Goal: Information Seeking & Learning: Learn about a topic

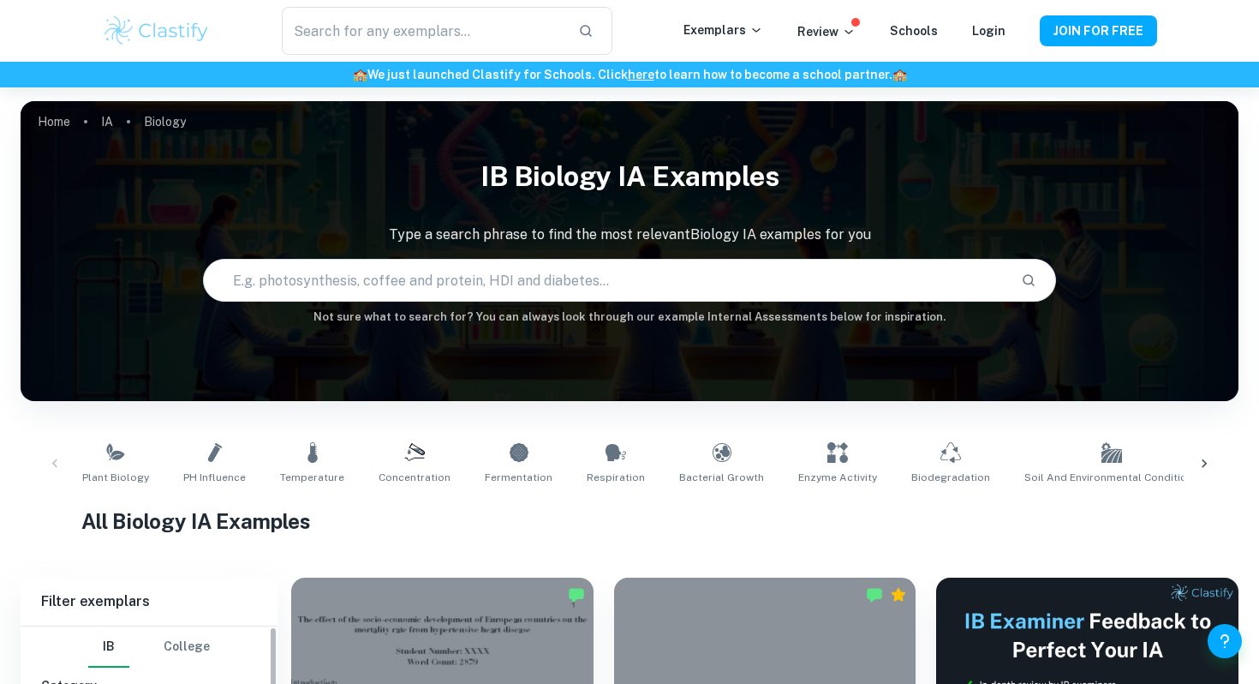
scroll to position [452, 0]
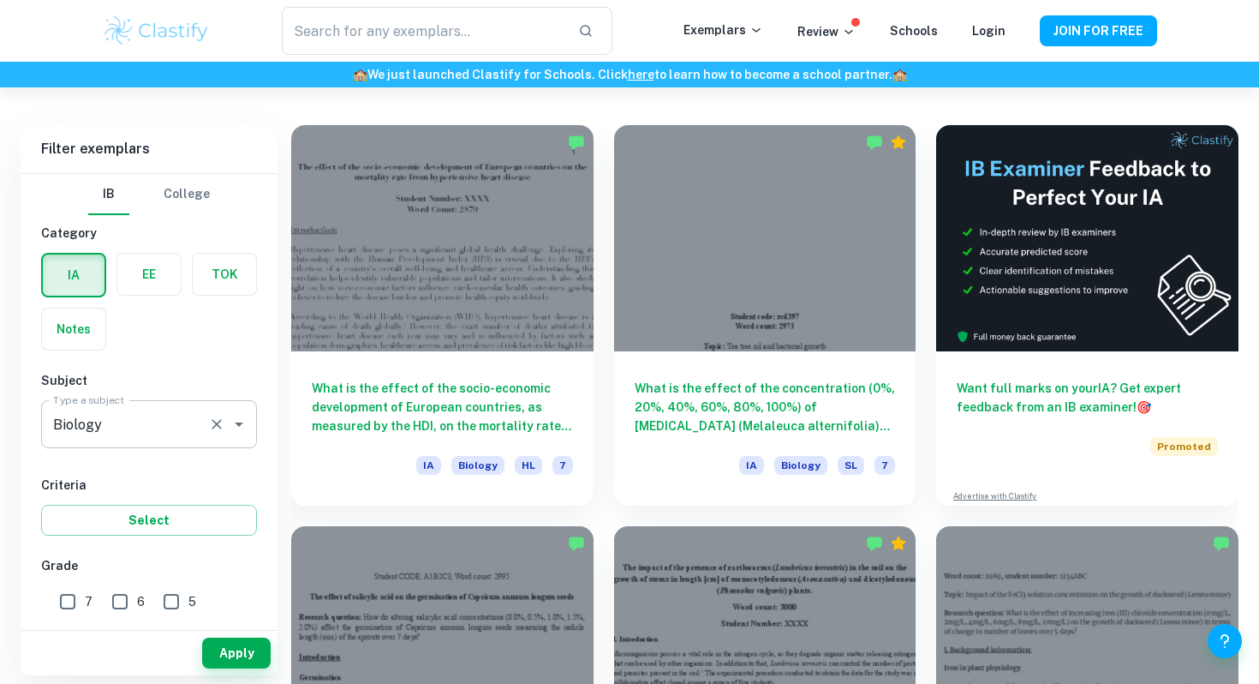
click at [169, 432] on input "Biology" at bounding box center [125, 424] width 152 height 33
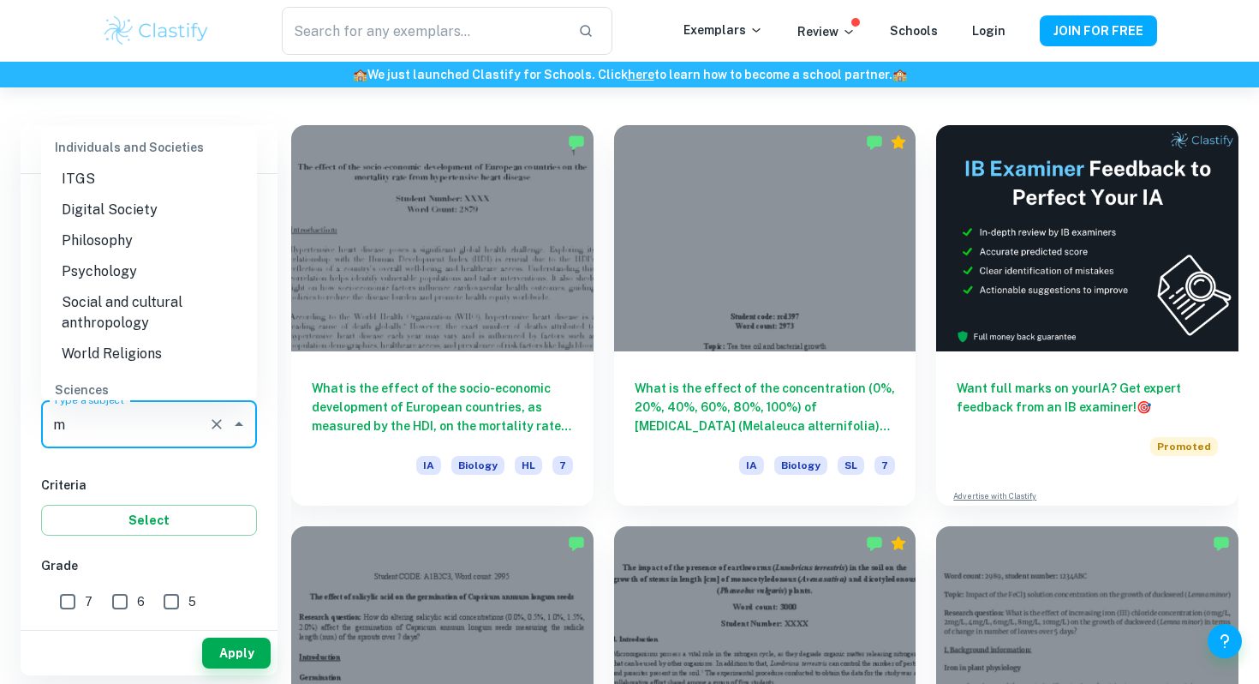
scroll to position [0, 0]
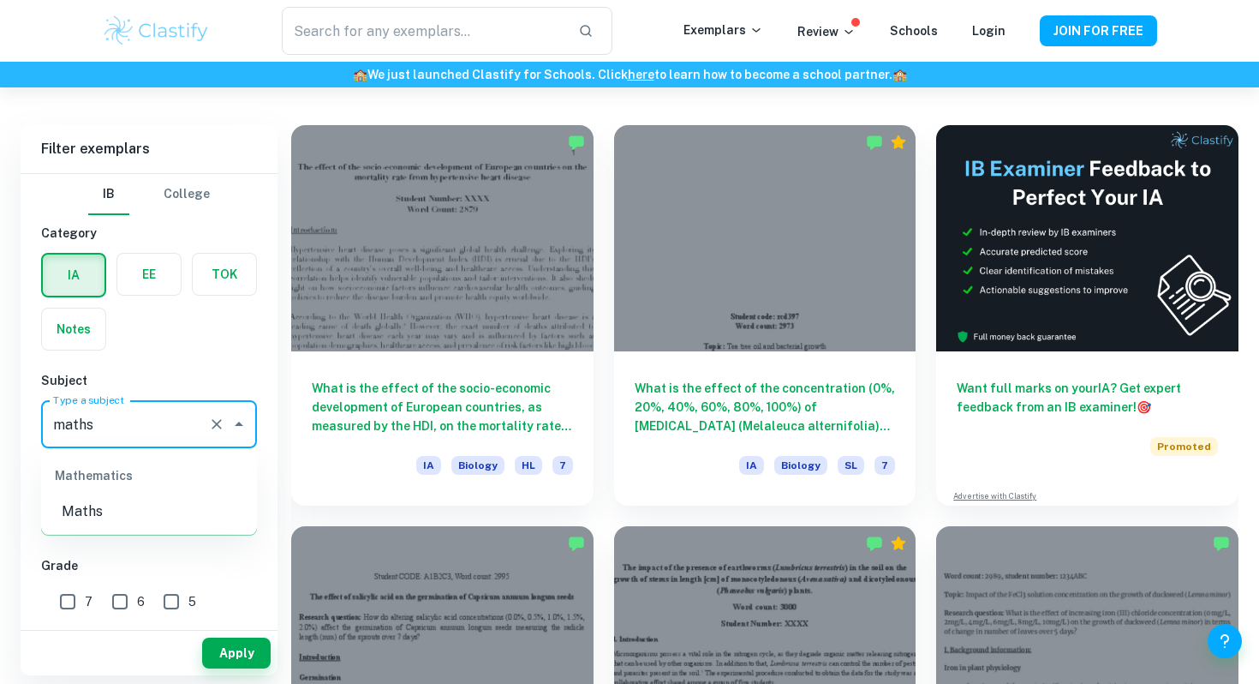
click at [106, 509] on li "Maths" at bounding box center [149, 511] width 216 height 31
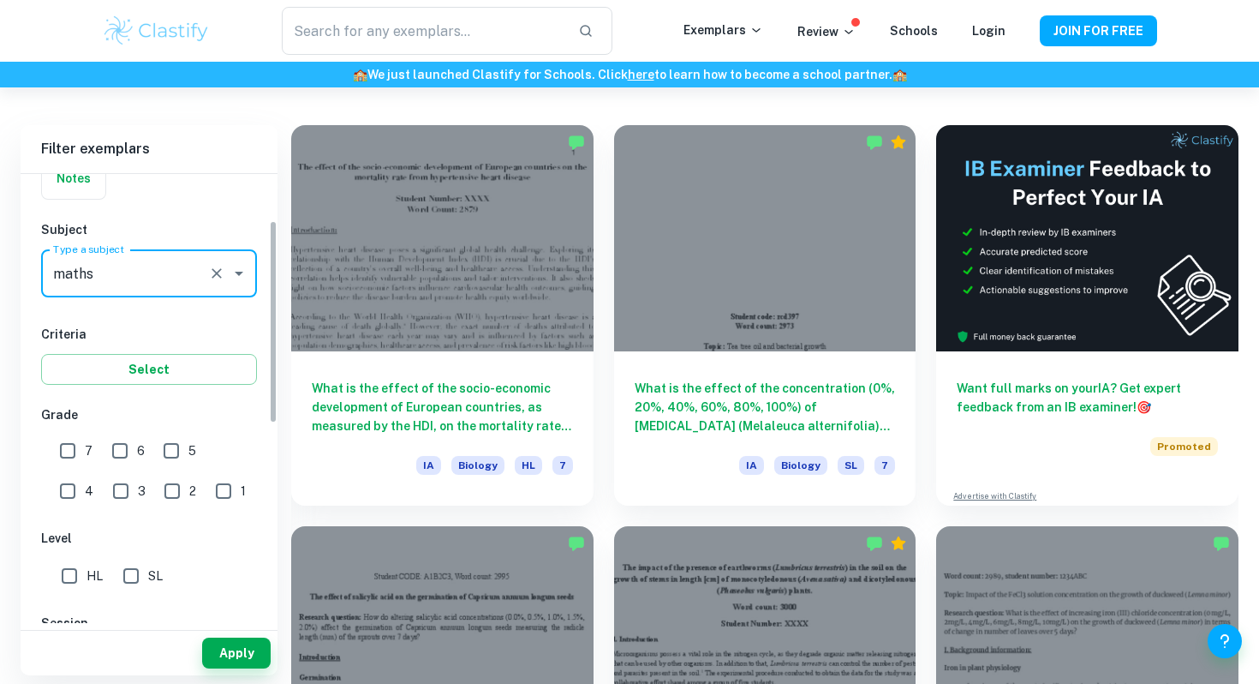
scroll to position [171, 0]
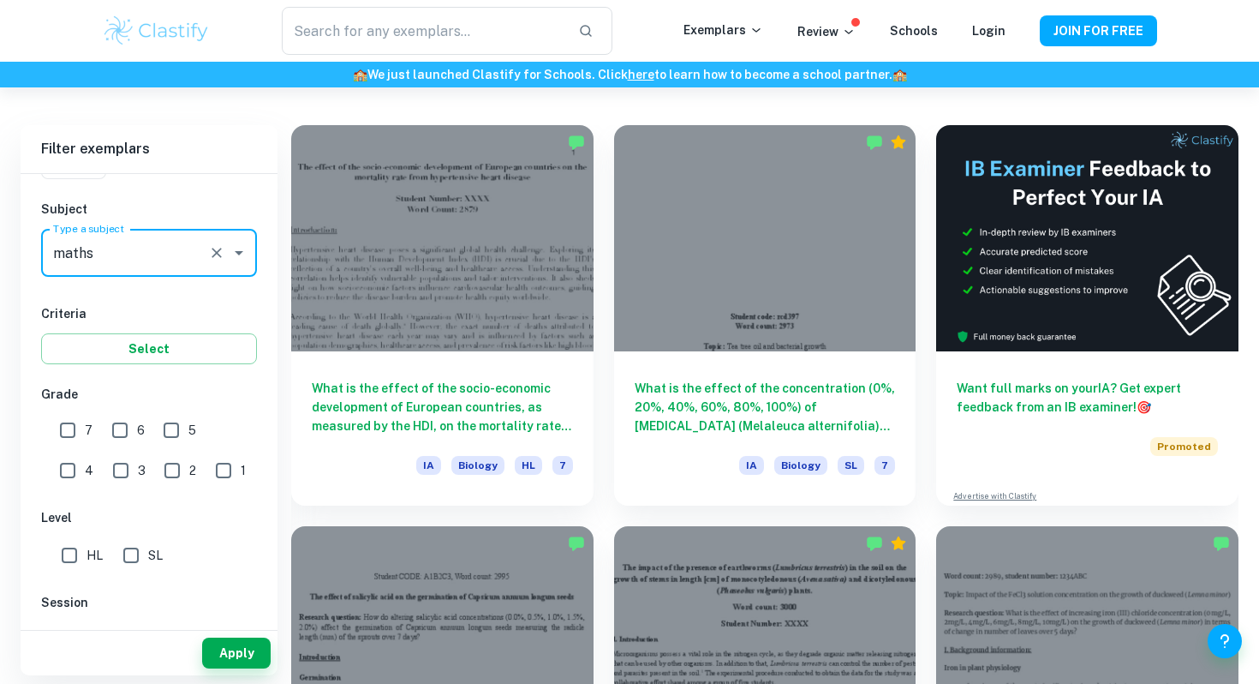
type input "Maths"
click at [65, 427] on input "7" at bounding box center [68, 430] width 34 height 34
checkbox input "true"
click at [118, 427] on input "6" at bounding box center [120, 430] width 34 height 34
checkbox input "true"
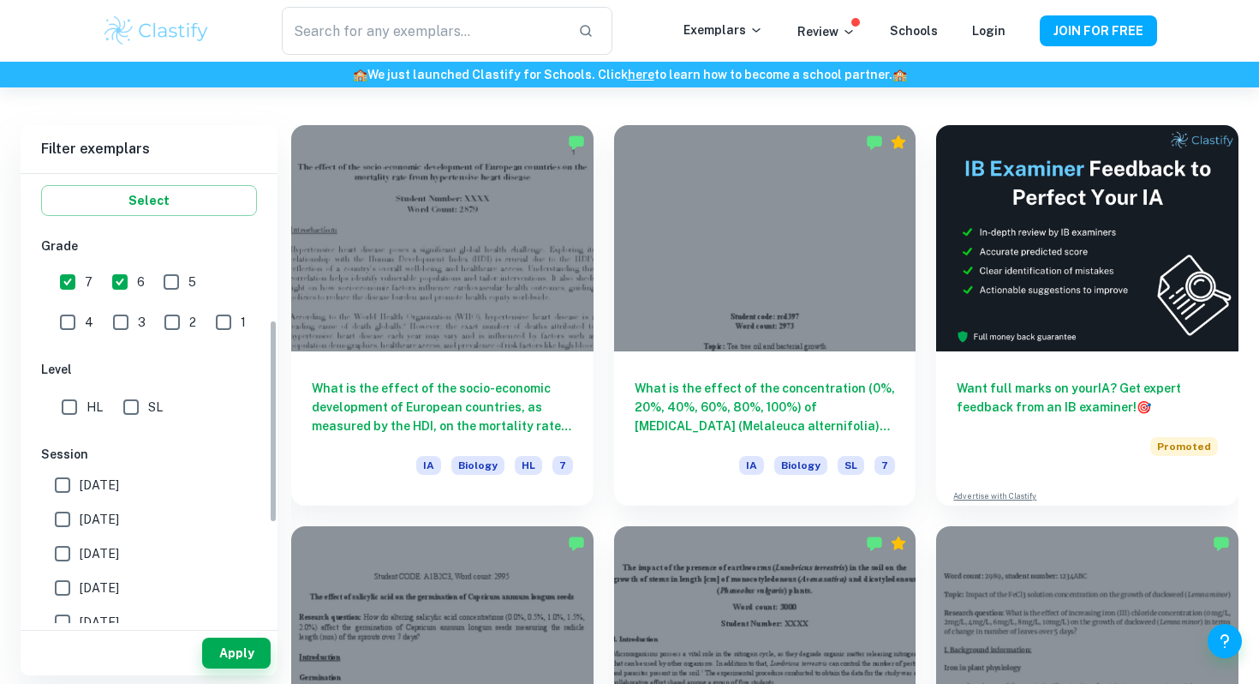
scroll to position [323, 0]
click at [66, 403] on input "HL" at bounding box center [69, 403] width 34 height 34
checkbox input "true"
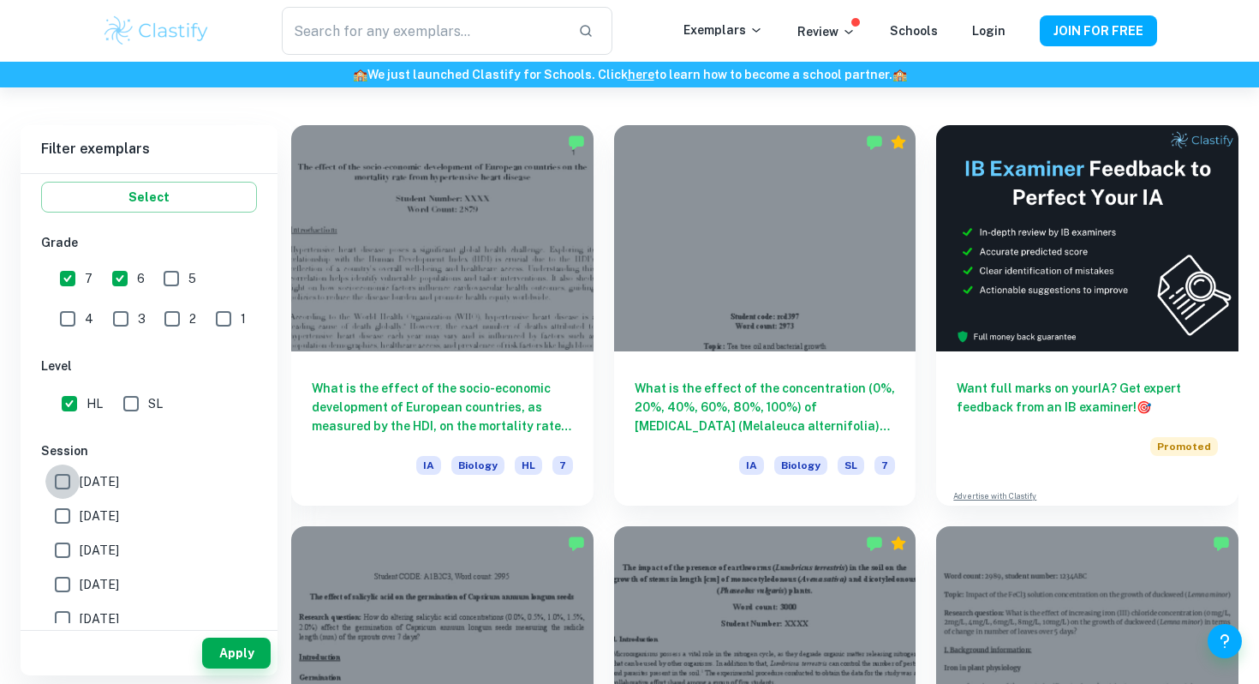
click at [63, 491] on input "May 2026" at bounding box center [62, 481] width 34 height 34
checkbox input "true"
click at [65, 526] on input "May 2025" at bounding box center [62, 516] width 34 height 34
checkbox input "true"
click at [66, 568] on input "[DATE]" at bounding box center [62, 584] width 34 height 34
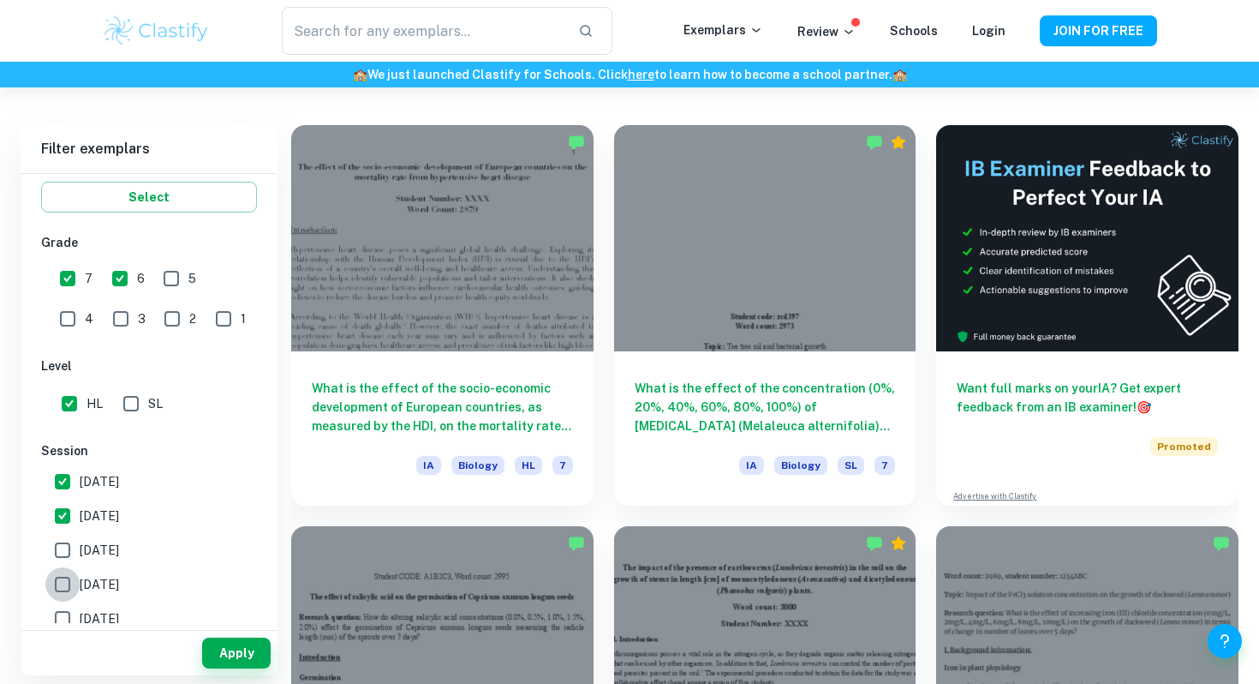
checkbox input "true"
click at [71, 553] on input "November 2024" at bounding box center [62, 550] width 34 height 34
checkbox input "true"
click at [67, 584] on input "[DATE]" at bounding box center [62, 584] width 34 height 34
checkbox input "false"
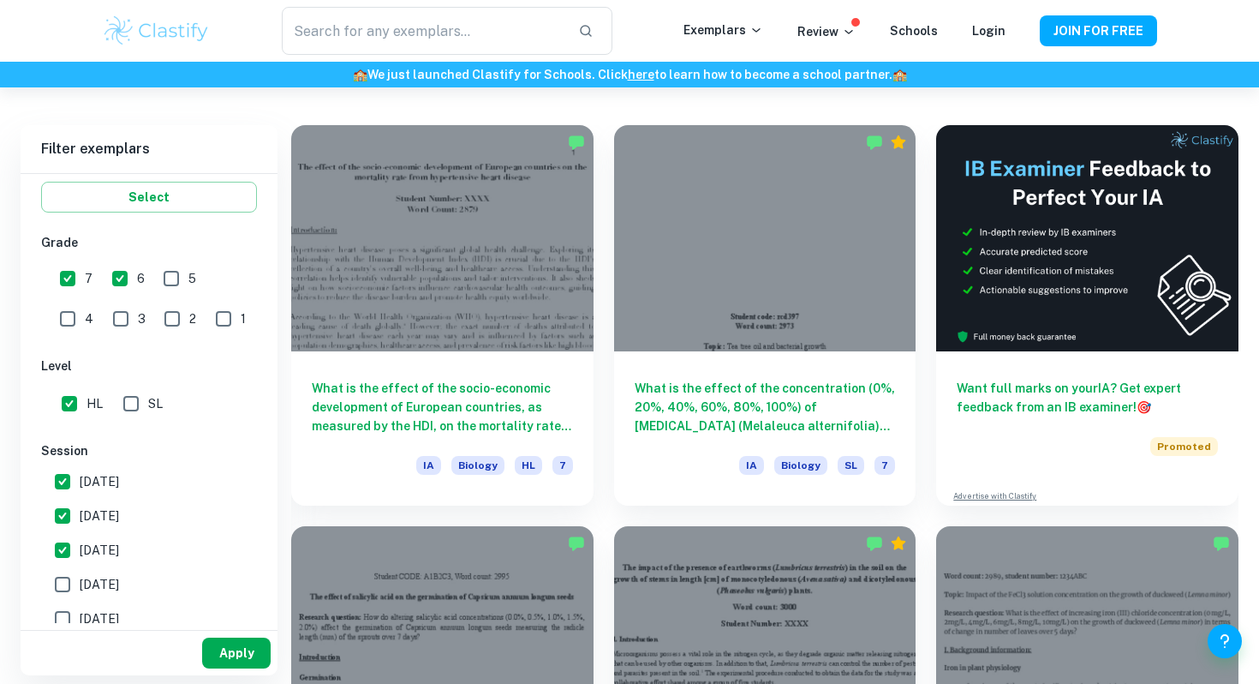
click at [225, 650] on button "Apply" at bounding box center [236, 652] width 69 height 31
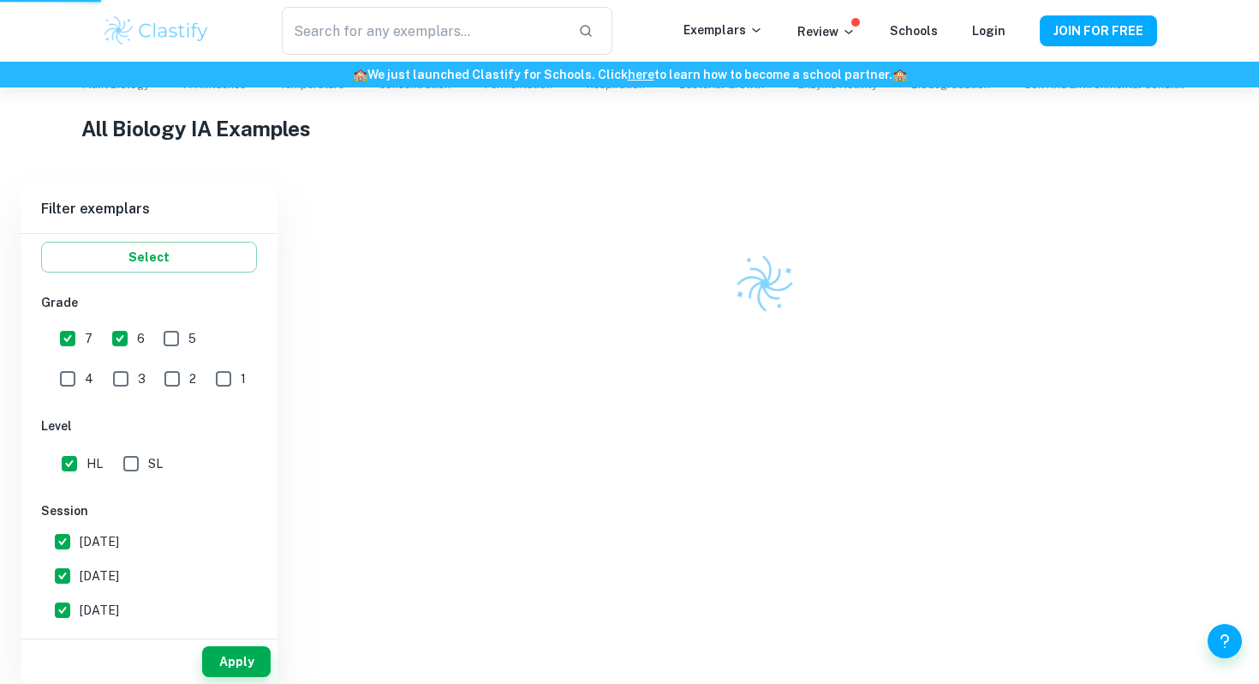
scroll to position [384, 0]
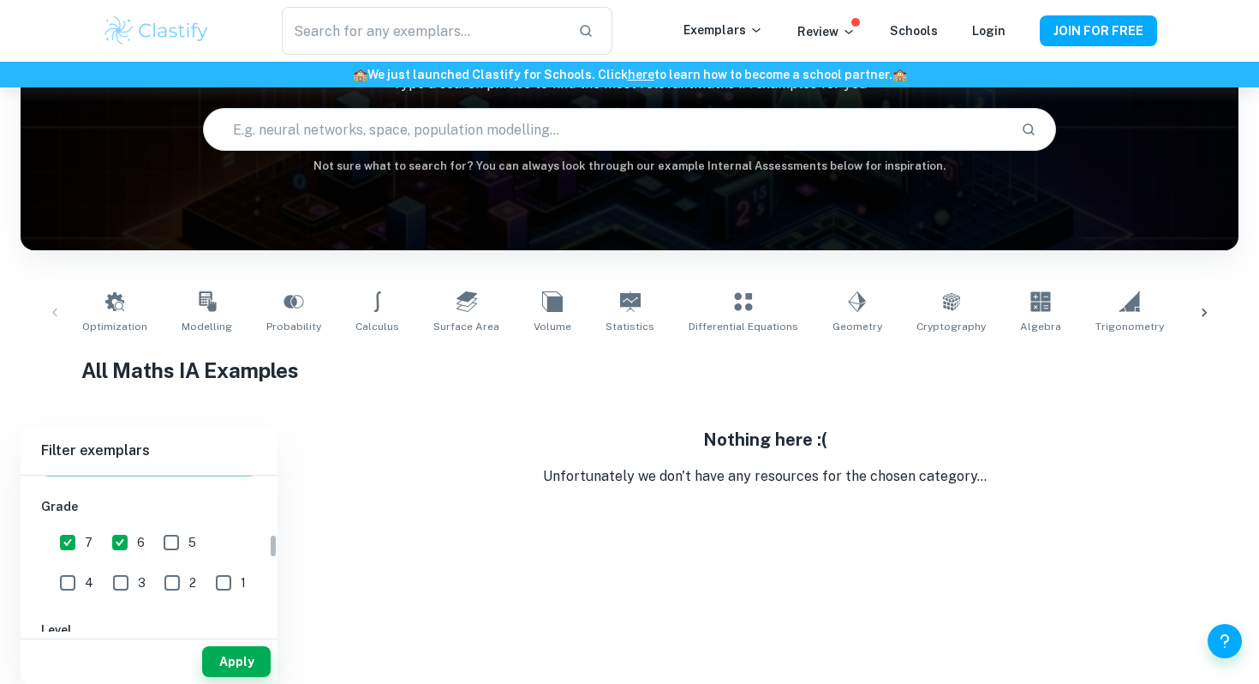
scroll to position [369, 0]
click at [173, 538] on input "5" at bounding box center [171, 534] width 34 height 34
checkbox input "true"
click at [236, 656] on button "Apply" at bounding box center [236, 661] width 69 height 31
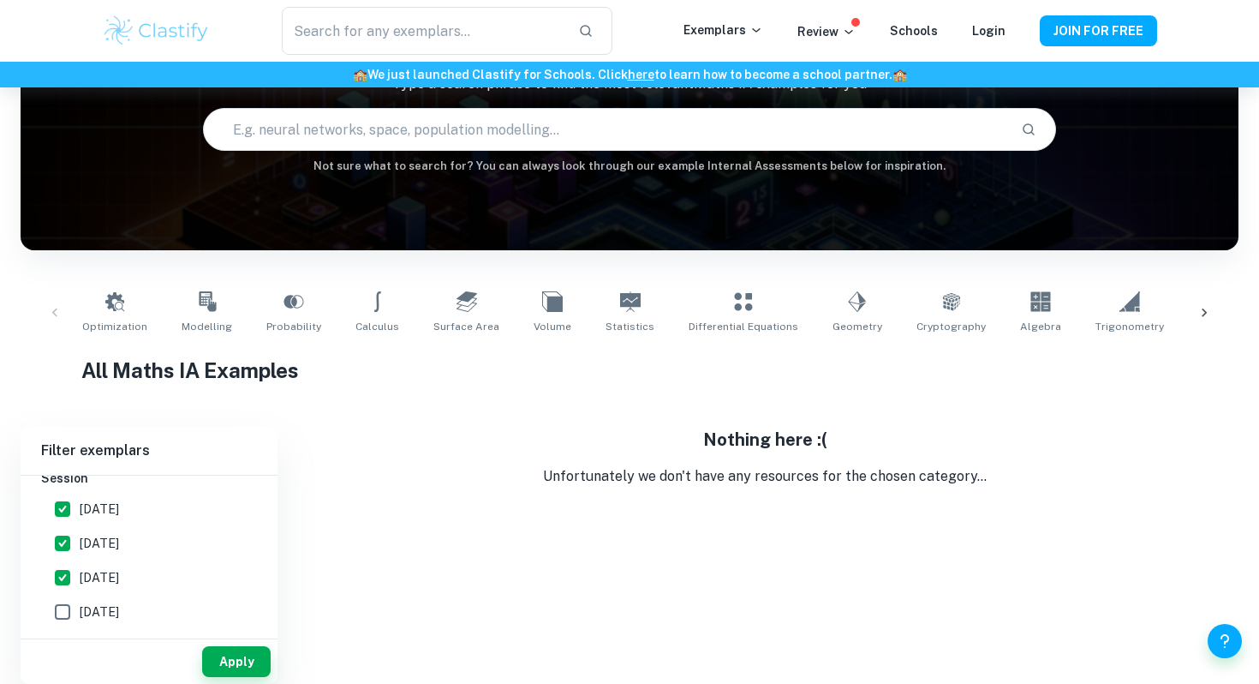
click at [69, 508] on input "May 2026" at bounding box center [62, 509] width 34 height 34
checkbox input "false"
click at [69, 553] on input "May 2025" at bounding box center [62, 543] width 34 height 34
checkbox input "false"
click at [63, 579] on input "November 2024" at bounding box center [62, 577] width 34 height 34
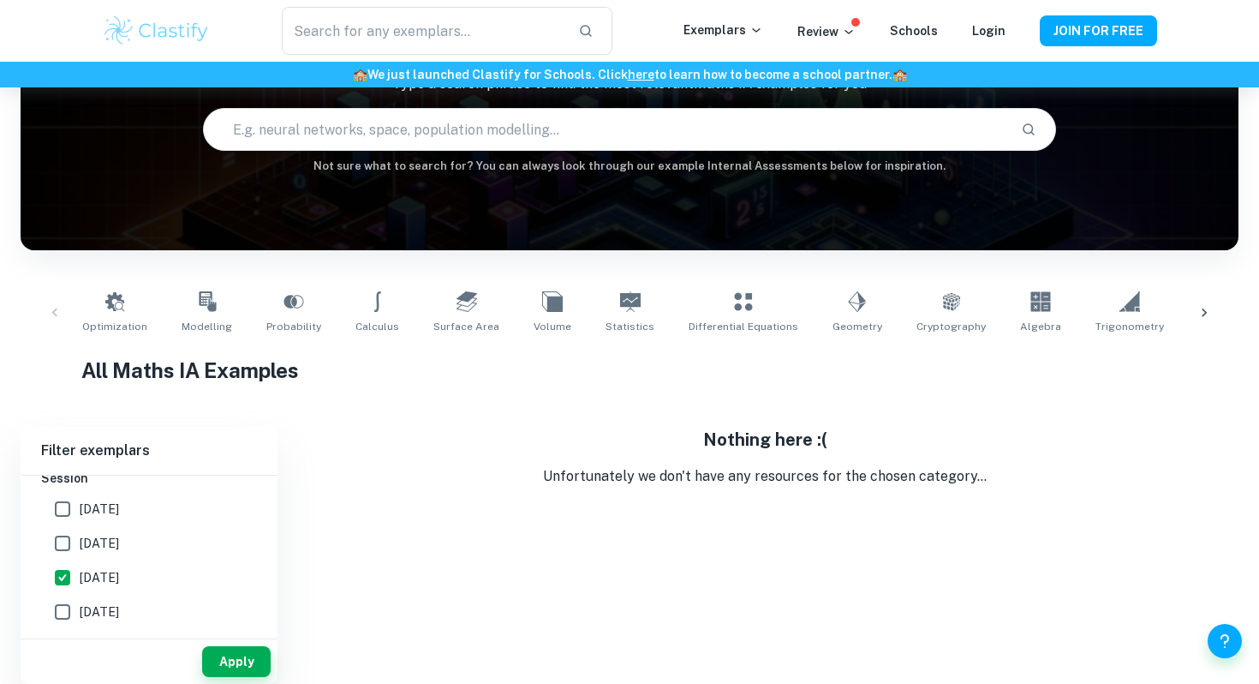
checkbox input "false"
click at [211, 657] on button "Apply" at bounding box center [236, 661] width 69 height 31
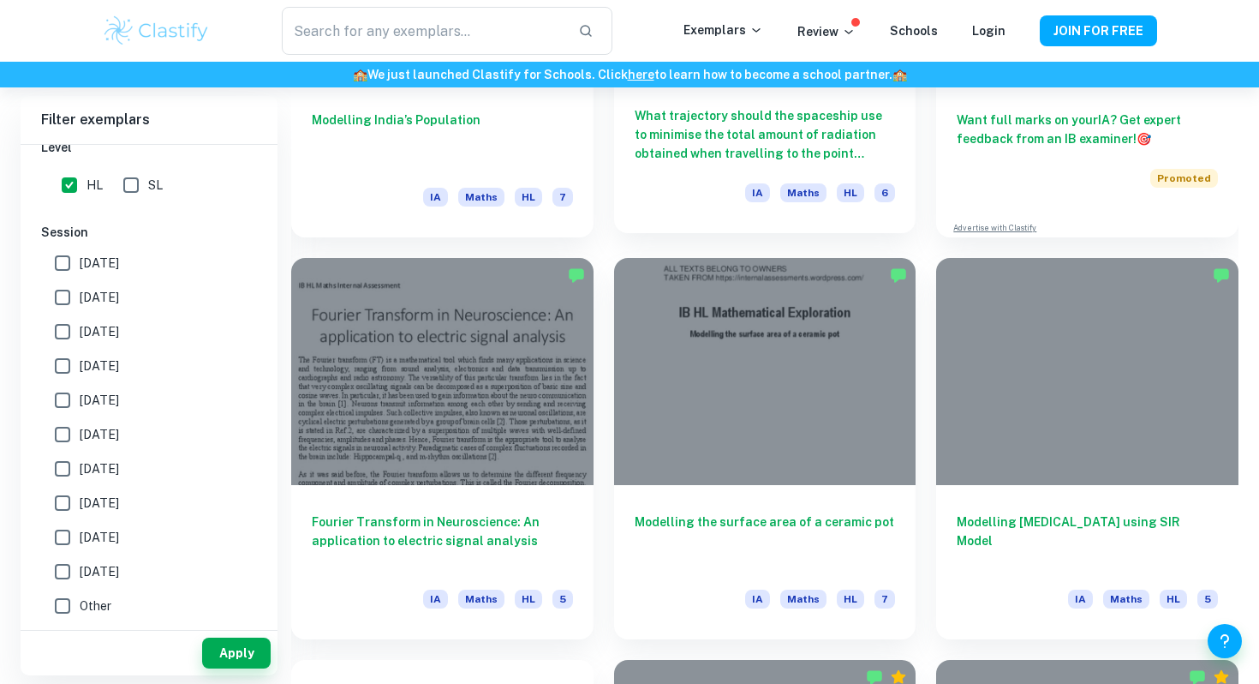
scroll to position [729, 0]
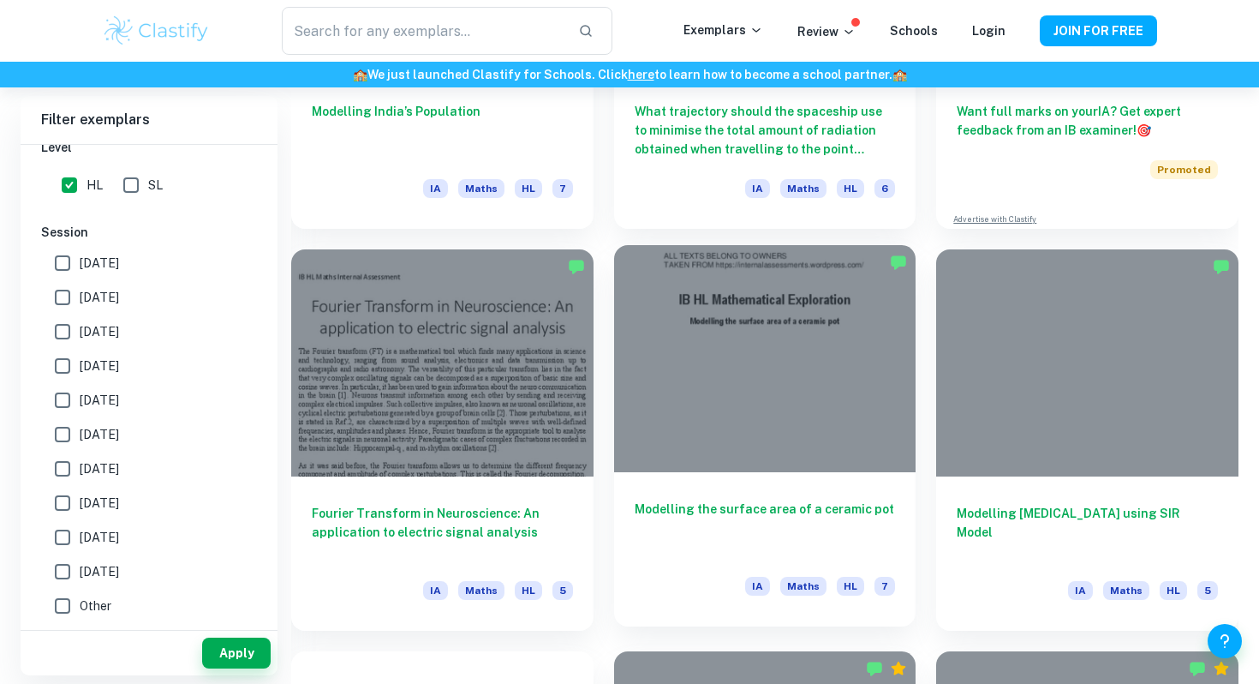
click at [812, 508] on h6 "Modelling the surface area of a ceramic pot" at bounding box center [765, 527] width 261 height 57
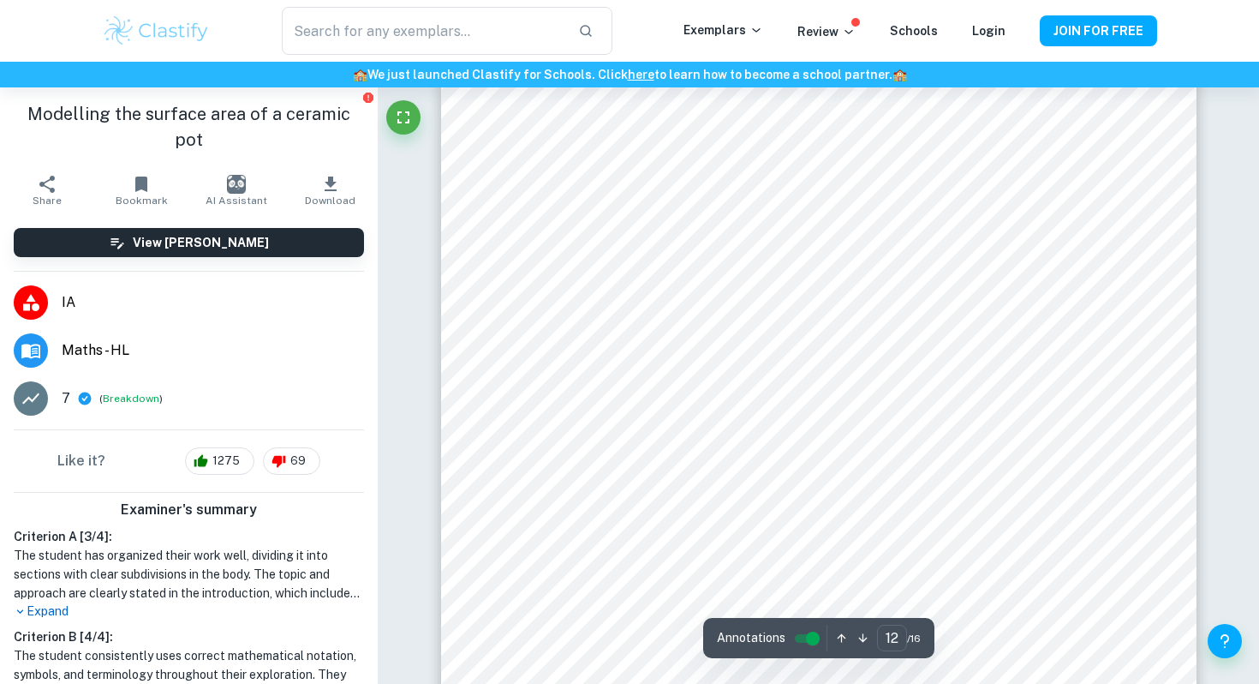
scroll to position [12612, 0]
type input "11"
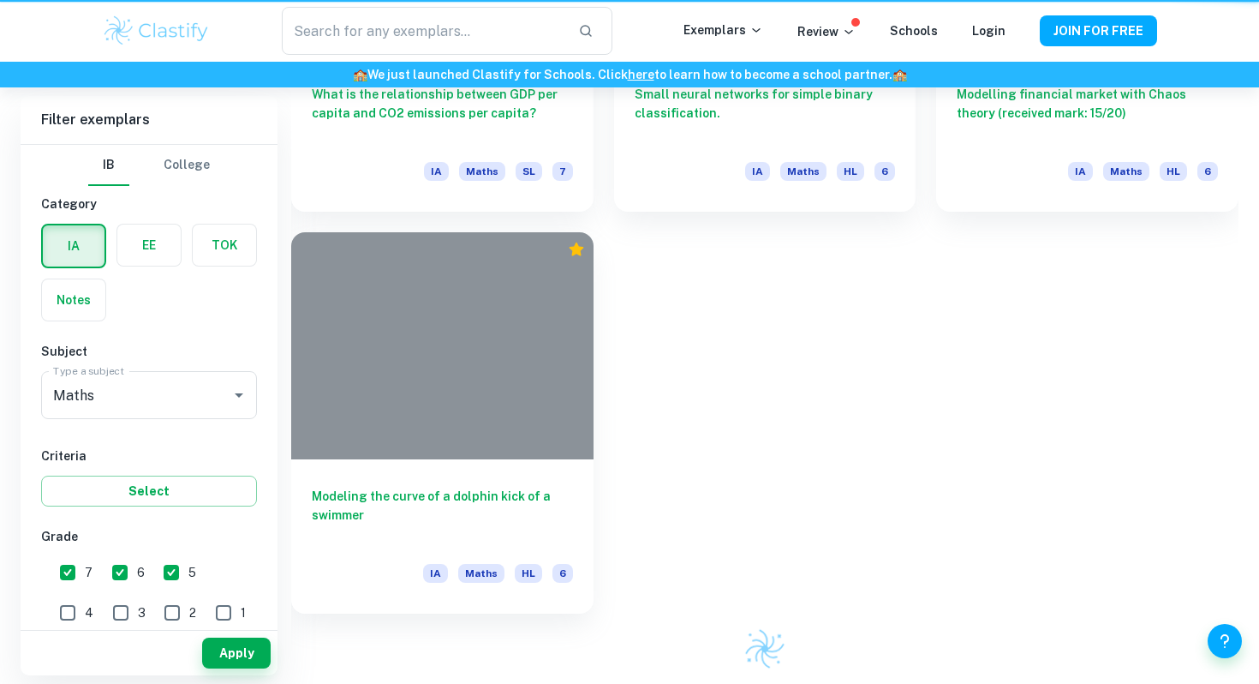
scroll to position [729, 0]
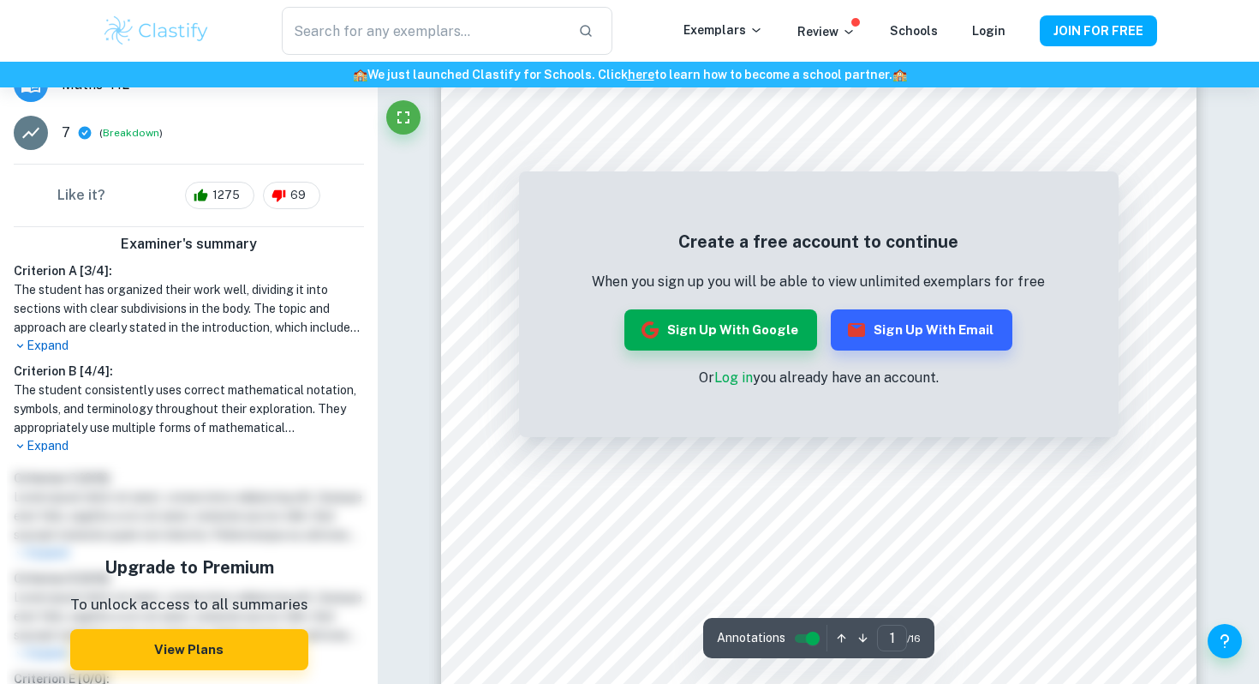
scroll to position [267, 0]
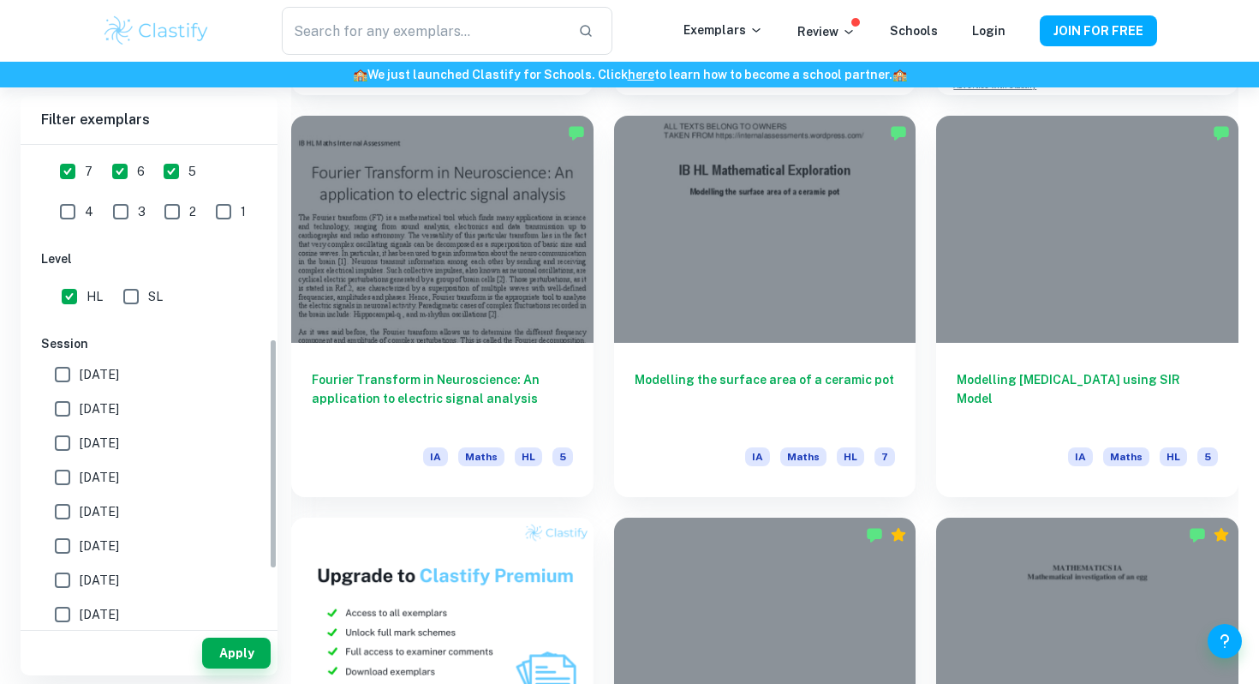
scroll to position [150, 0]
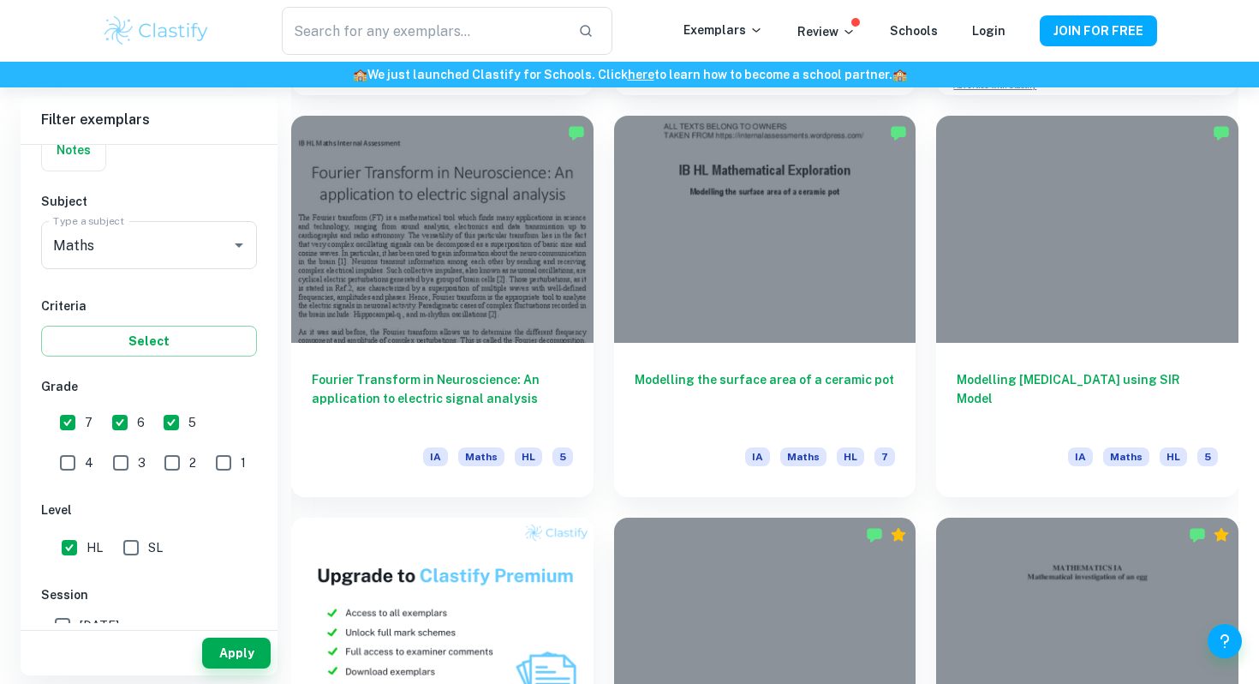
click at [164, 425] on input "5" at bounding box center [171, 422] width 34 height 34
checkbox input "false"
click at [127, 422] on input "6" at bounding box center [120, 422] width 34 height 34
checkbox input "false"
click at [235, 641] on button "Apply" at bounding box center [236, 652] width 69 height 31
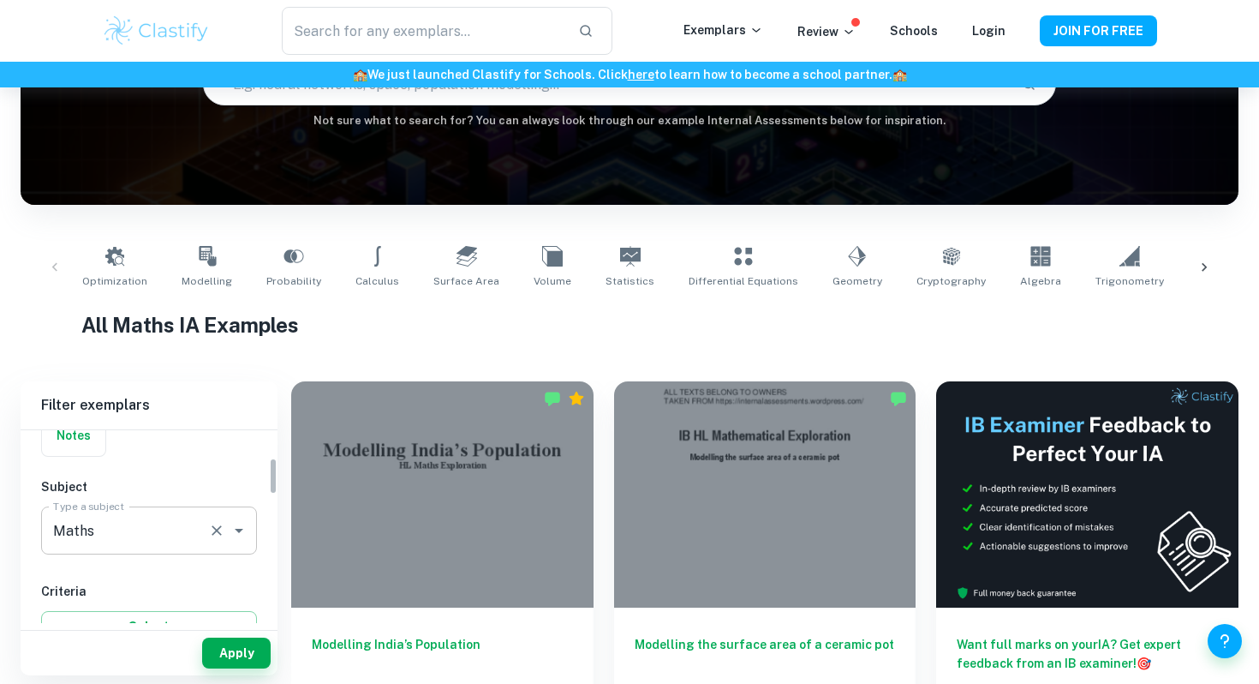
scroll to position [155, 0]
click at [176, 535] on input "Maths" at bounding box center [125, 525] width 152 height 33
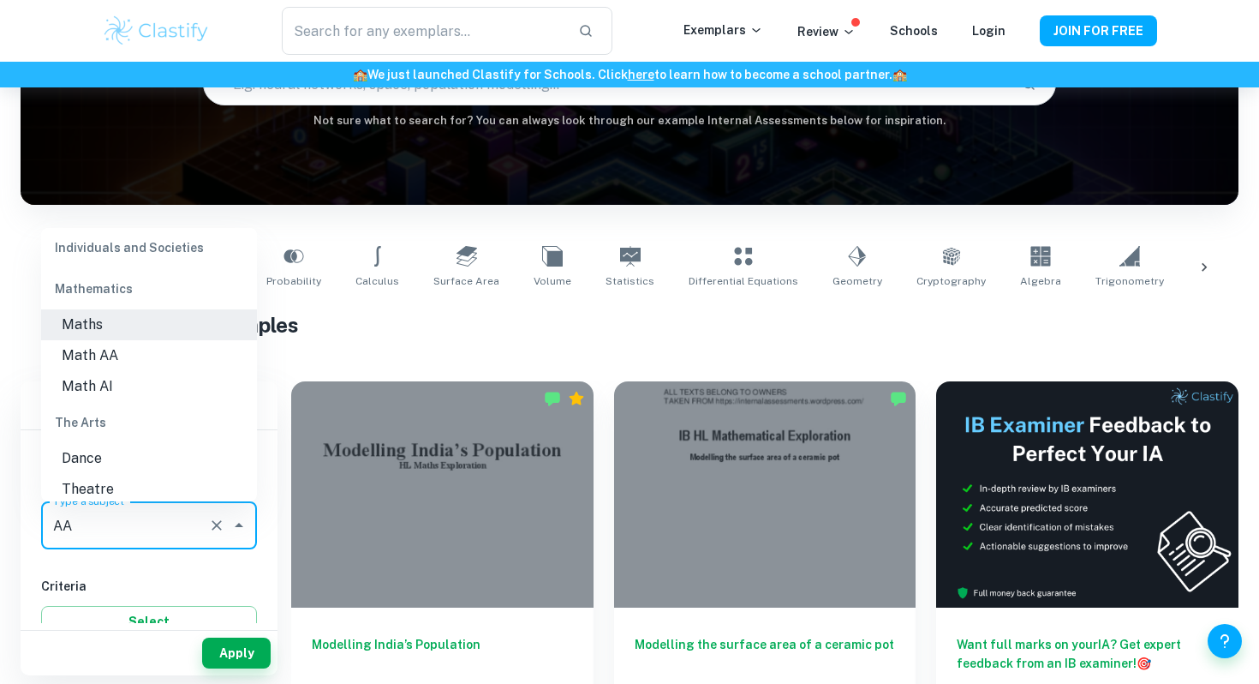
scroll to position [0, 0]
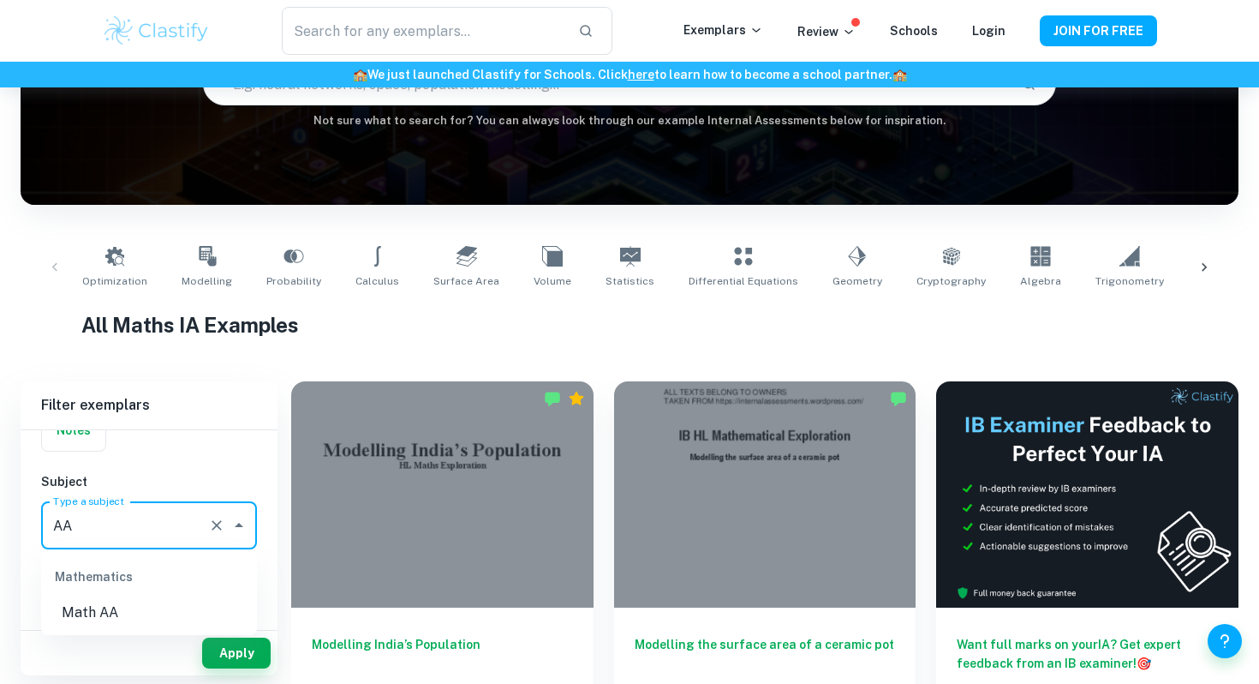
click at [167, 619] on li "Math AA" at bounding box center [149, 612] width 216 height 31
type input "Math AA"
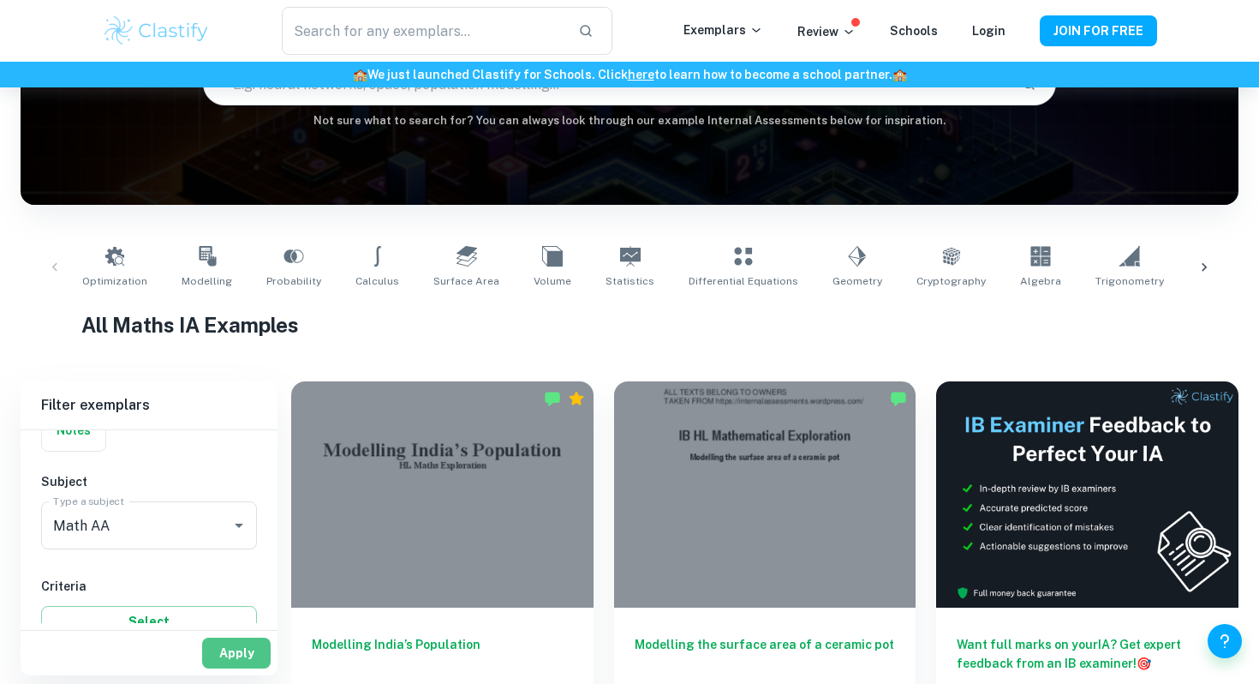
click at [219, 637] on button "Apply" at bounding box center [236, 652] width 69 height 31
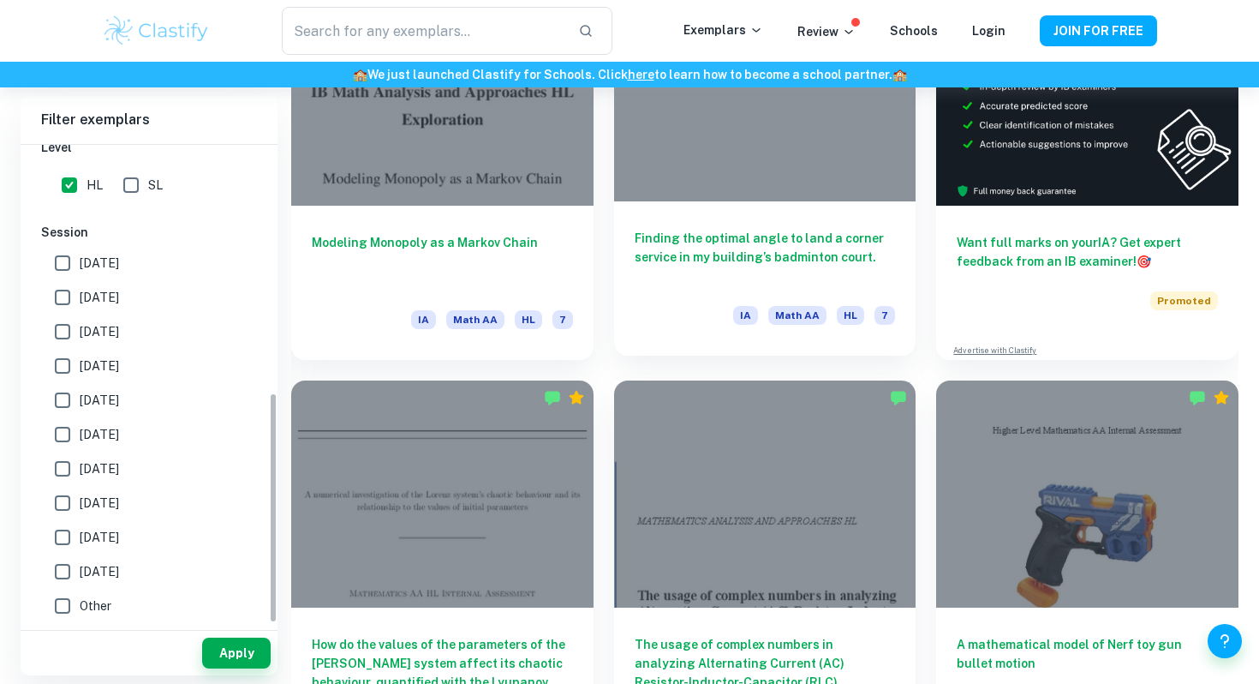
scroll to position [611, 0]
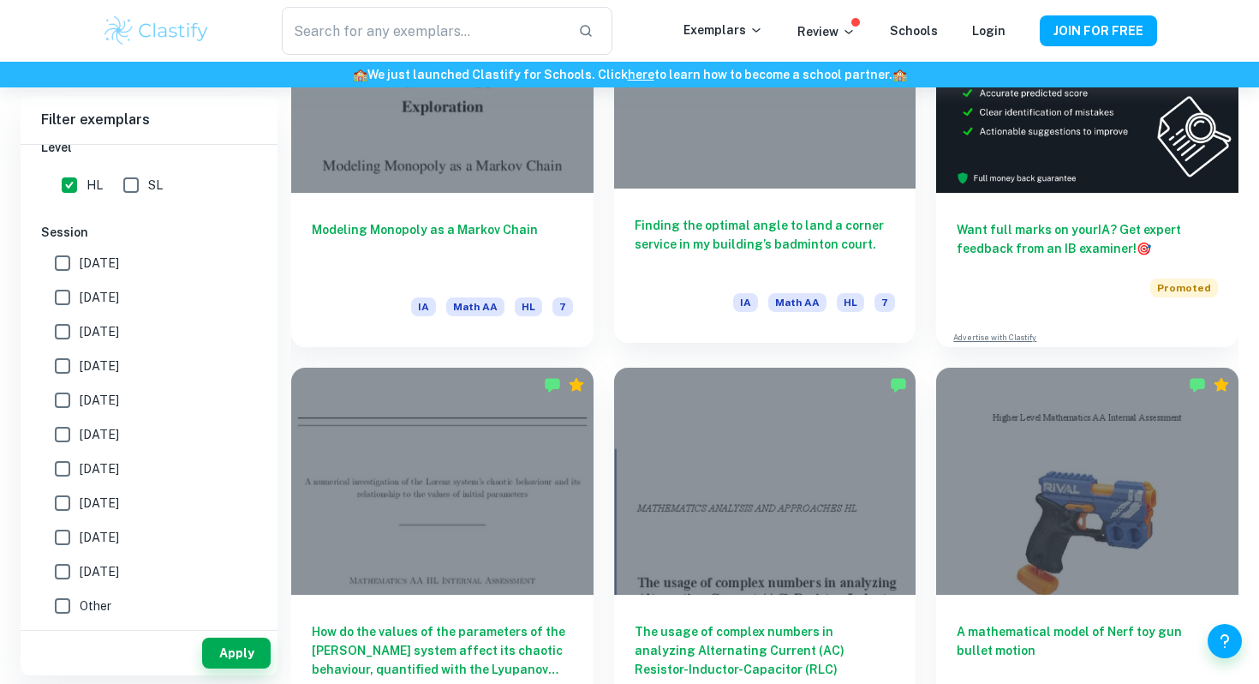
click at [845, 249] on h6 "Finding the optimal angle to land a corner service in my building’s badminton c…" at bounding box center [765, 244] width 261 height 57
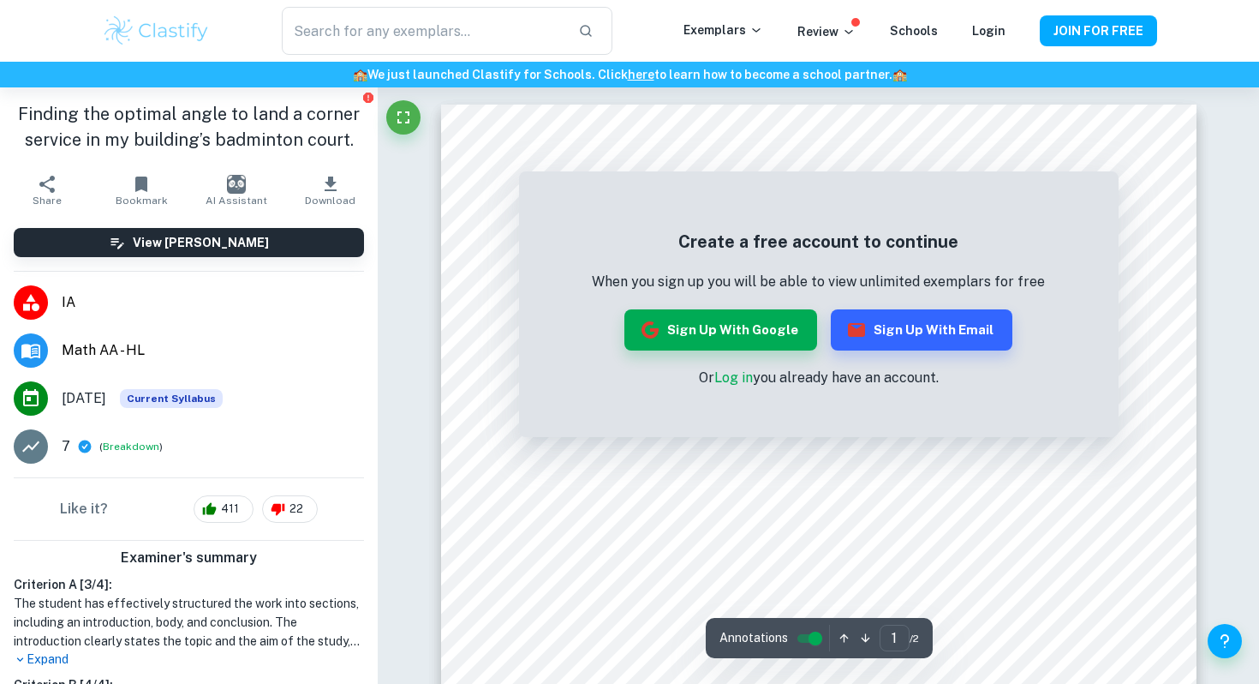
scroll to position [1128, 0]
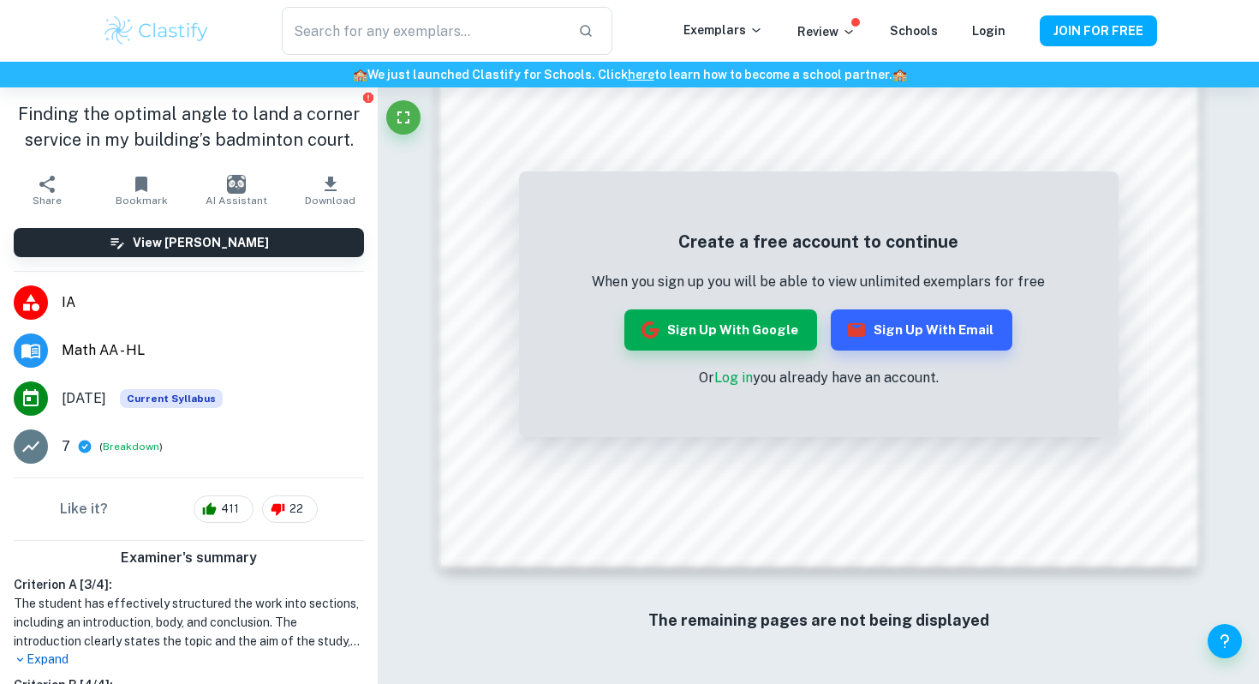
click at [154, 38] on img at bounding box center [156, 31] width 109 height 34
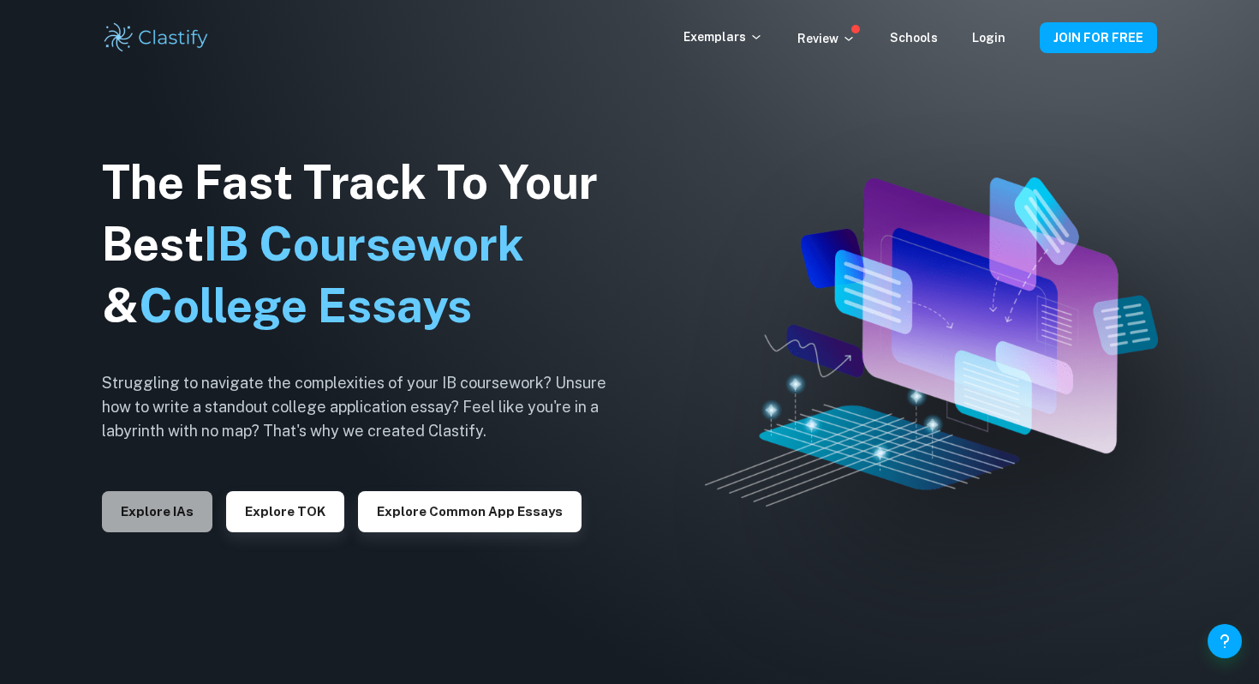
click at [156, 509] on button "Explore IAs" at bounding box center [157, 511] width 110 height 41
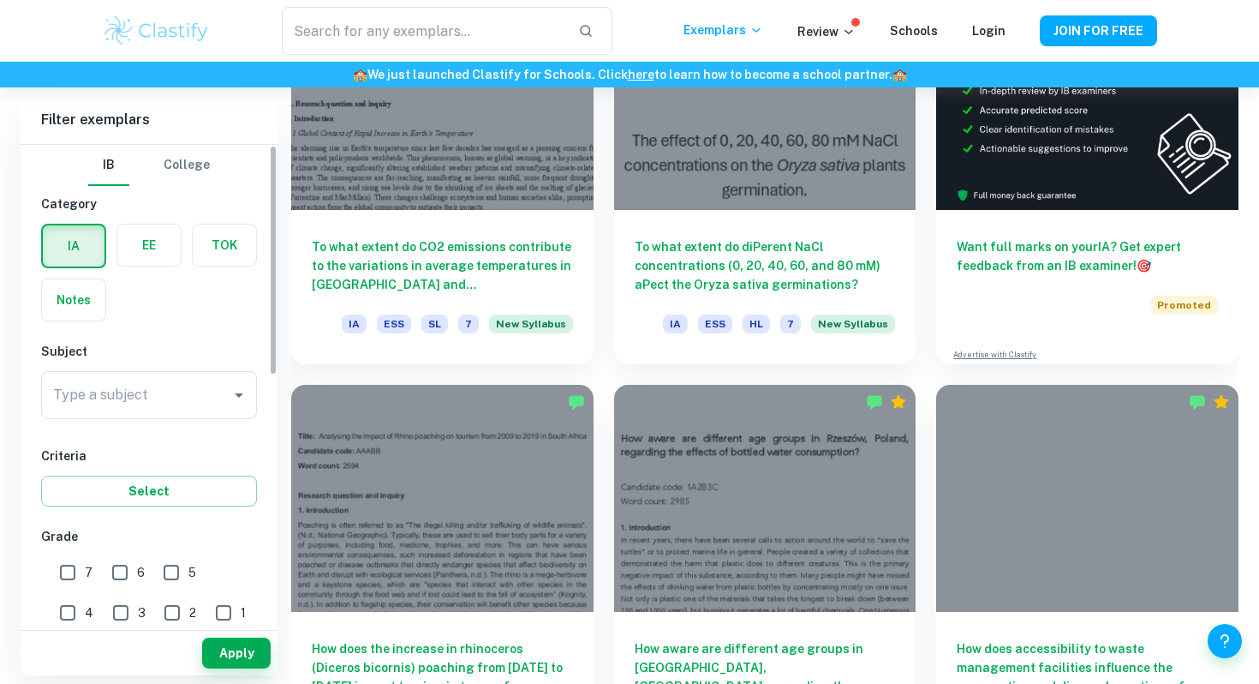
scroll to position [802, 0]
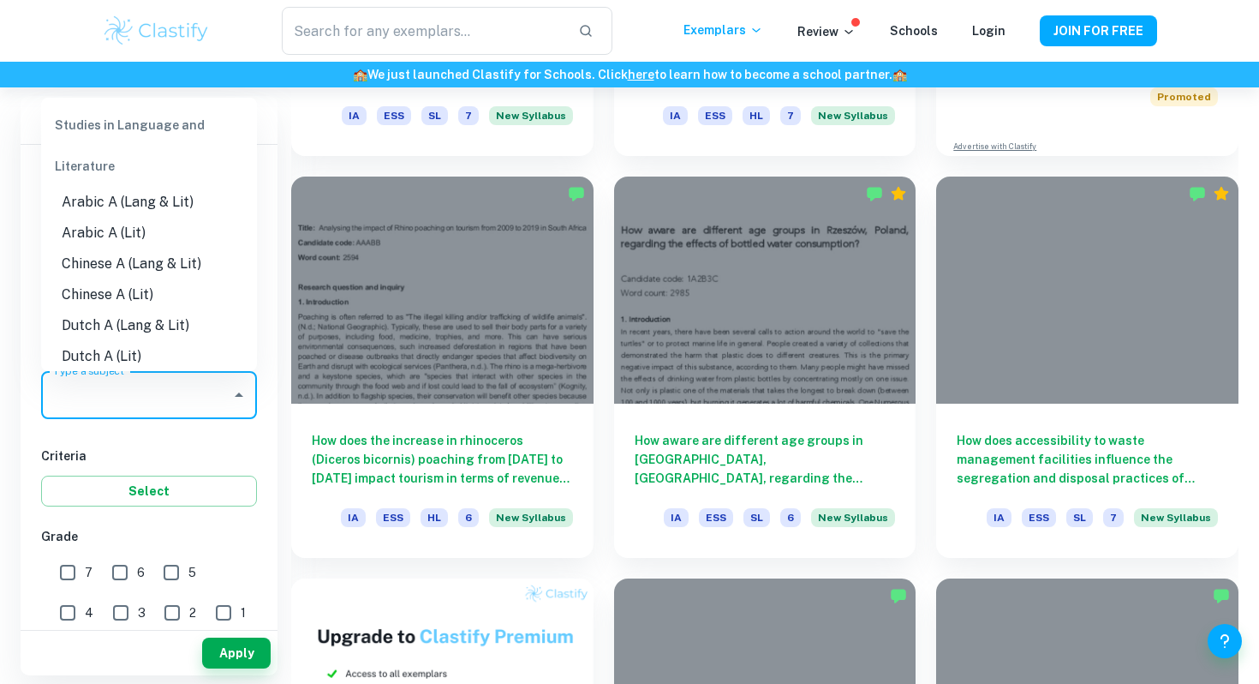
click at [158, 392] on input "Type a subject" at bounding box center [136, 395] width 175 height 33
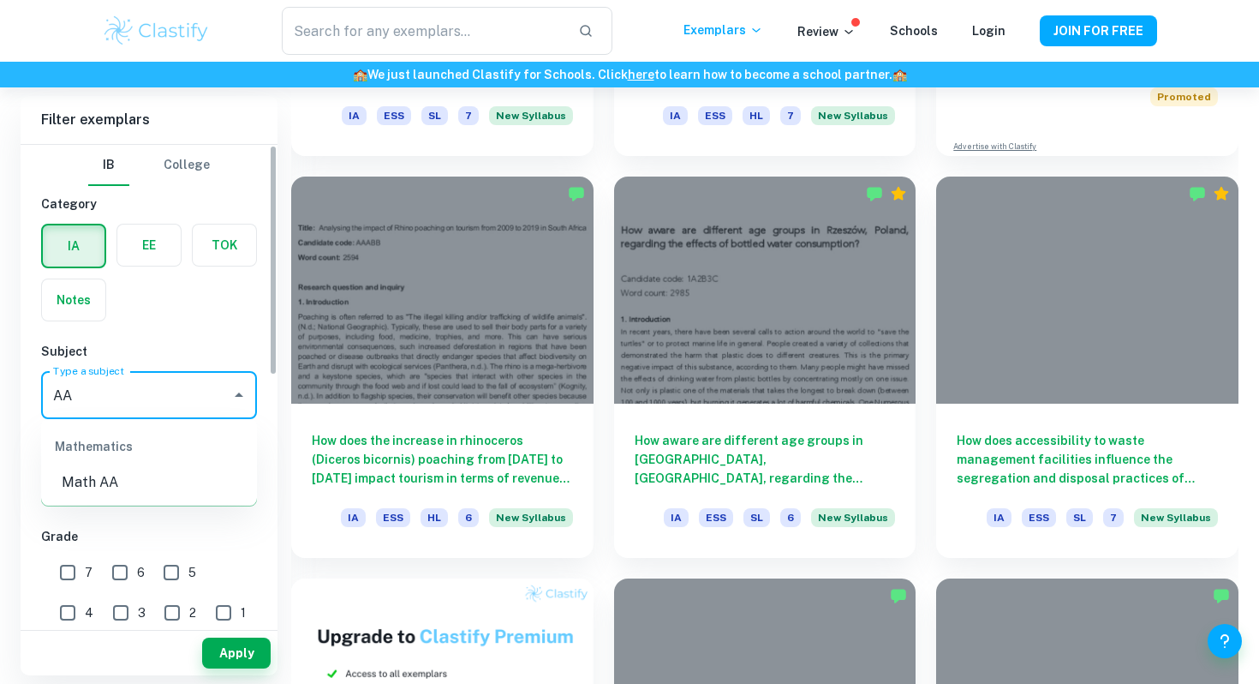
click at [113, 502] on ul "Mathematics Math AA" at bounding box center [149, 462] width 216 height 86
click at [120, 489] on li "Math AA" at bounding box center [149, 482] width 216 height 31
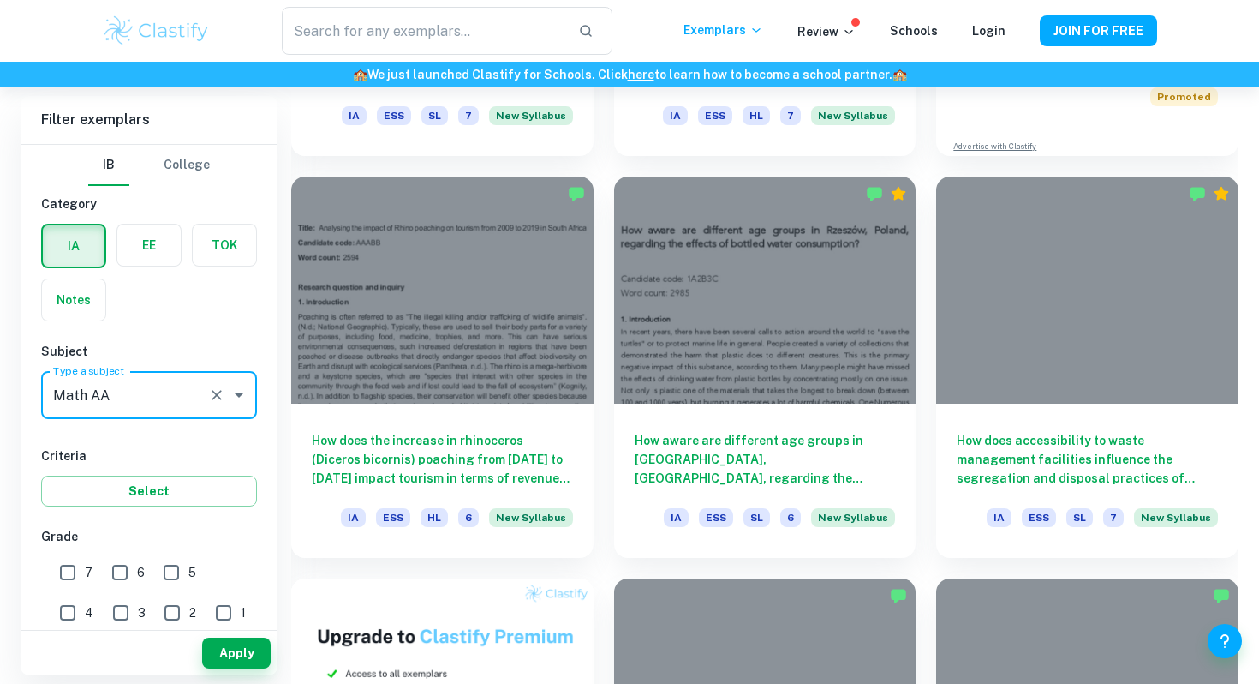
type input "Math AA"
click at [61, 572] on input "7" at bounding box center [68, 572] width 34 height 34
checkbox input "true"
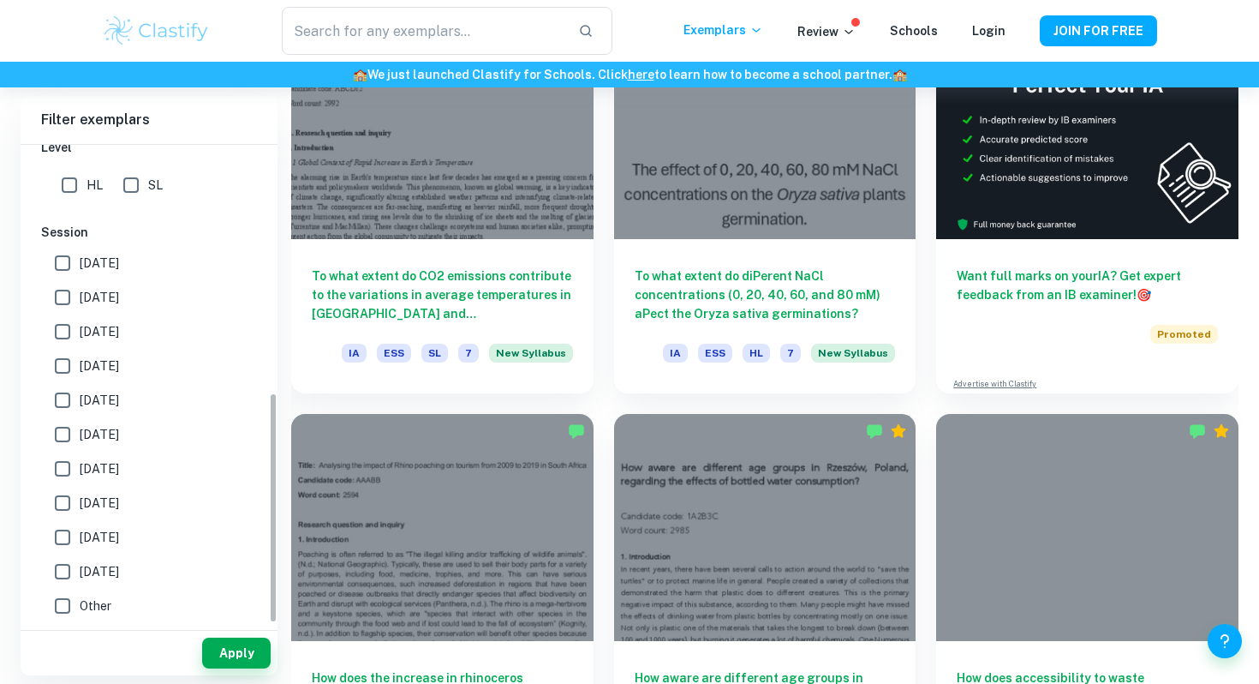
scroll to position [511, 0]
click at [73, 188] on input "HL" at bounding box center [69, 187] width 34 height 34
checkbox input "true"
click at [230, 646] on button "Apply" at bounding box center [236, 652] width 69 height 31
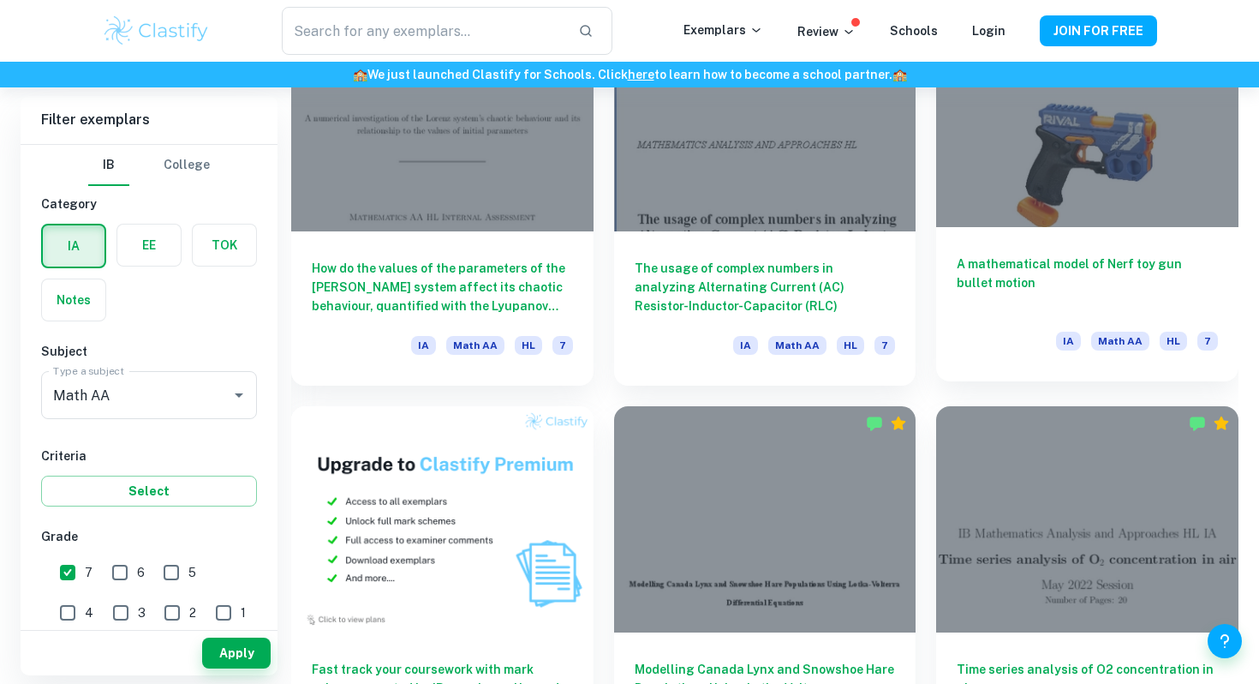
scroll to position [957, 0]
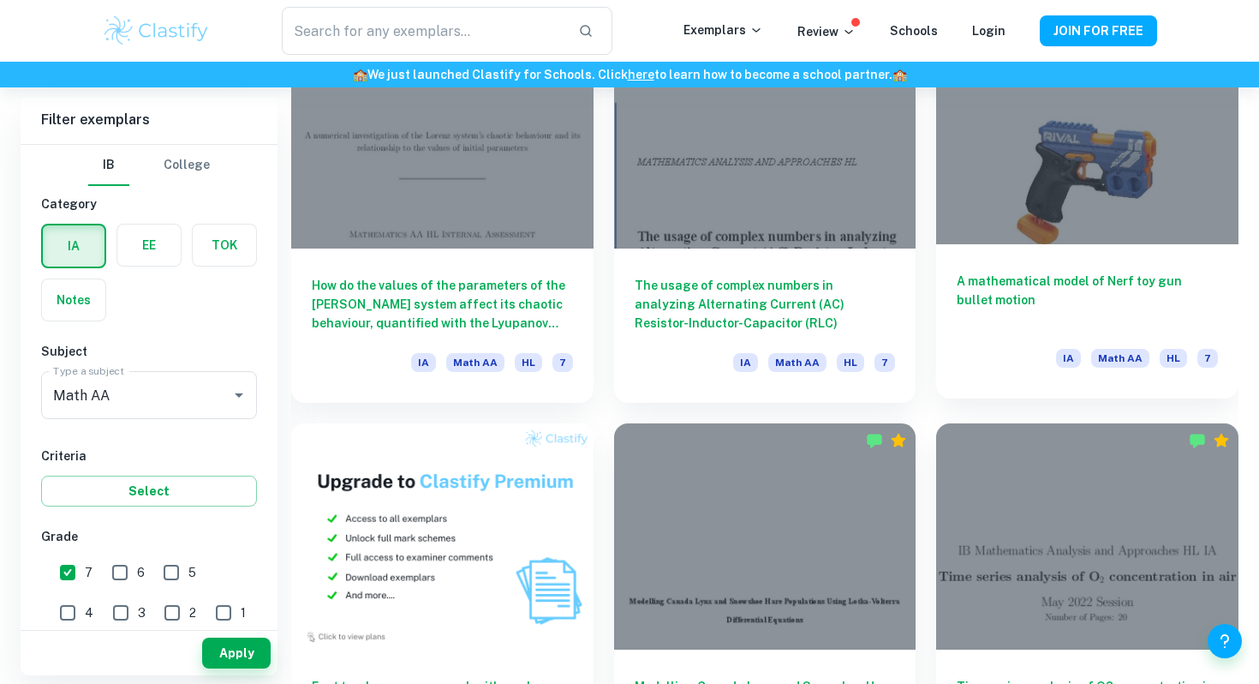
click at [1095, 285] on h6 "A mathematical model of Nerf toy gun bullet motion" at bounding box center [1087, 300] width 261 height 57
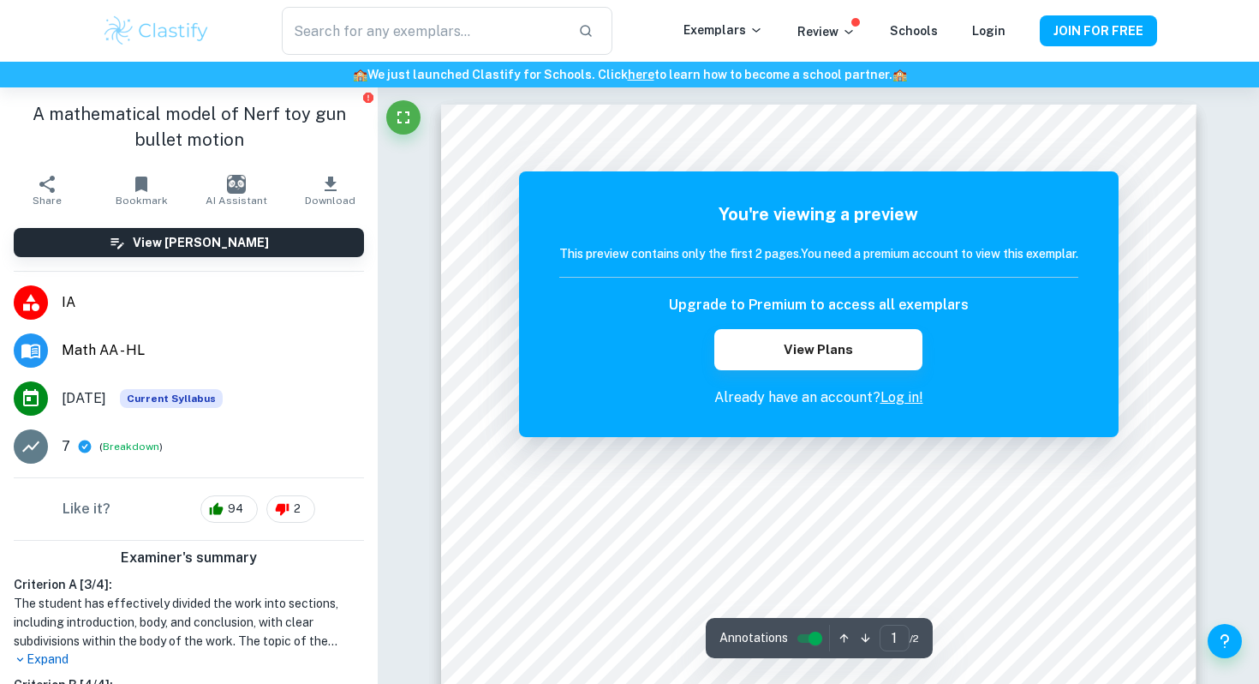
scroll to position [21, 0]
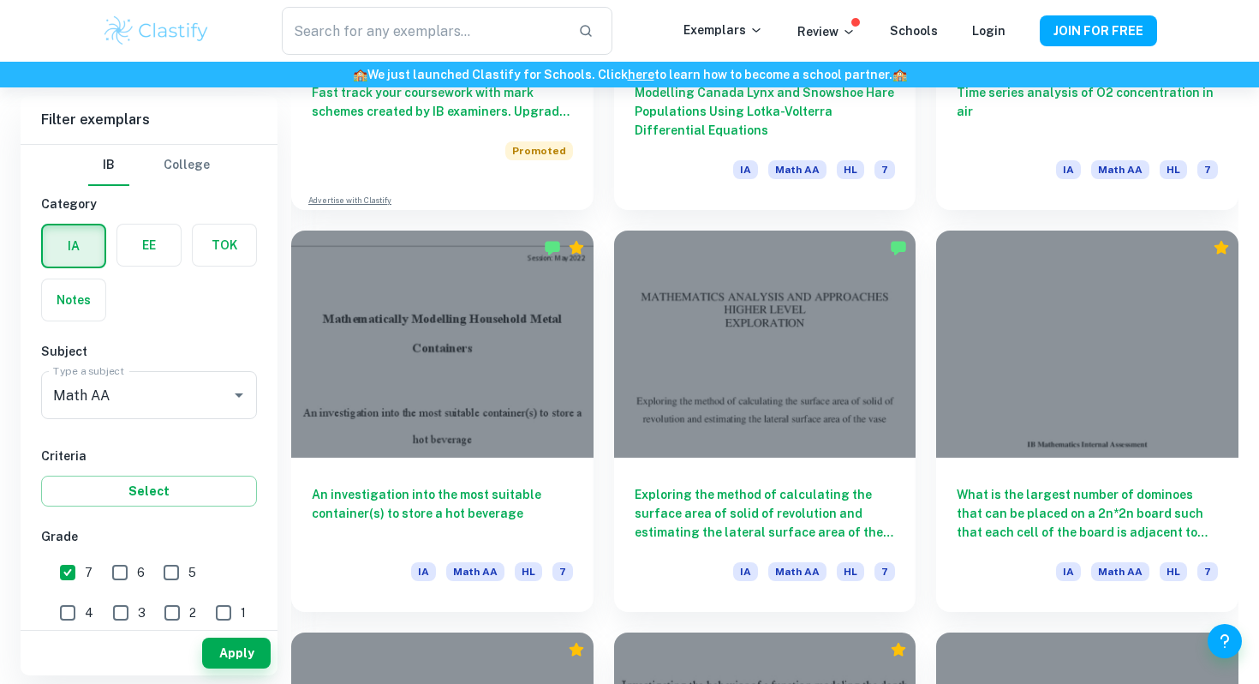
scroll to position [1578, 0]
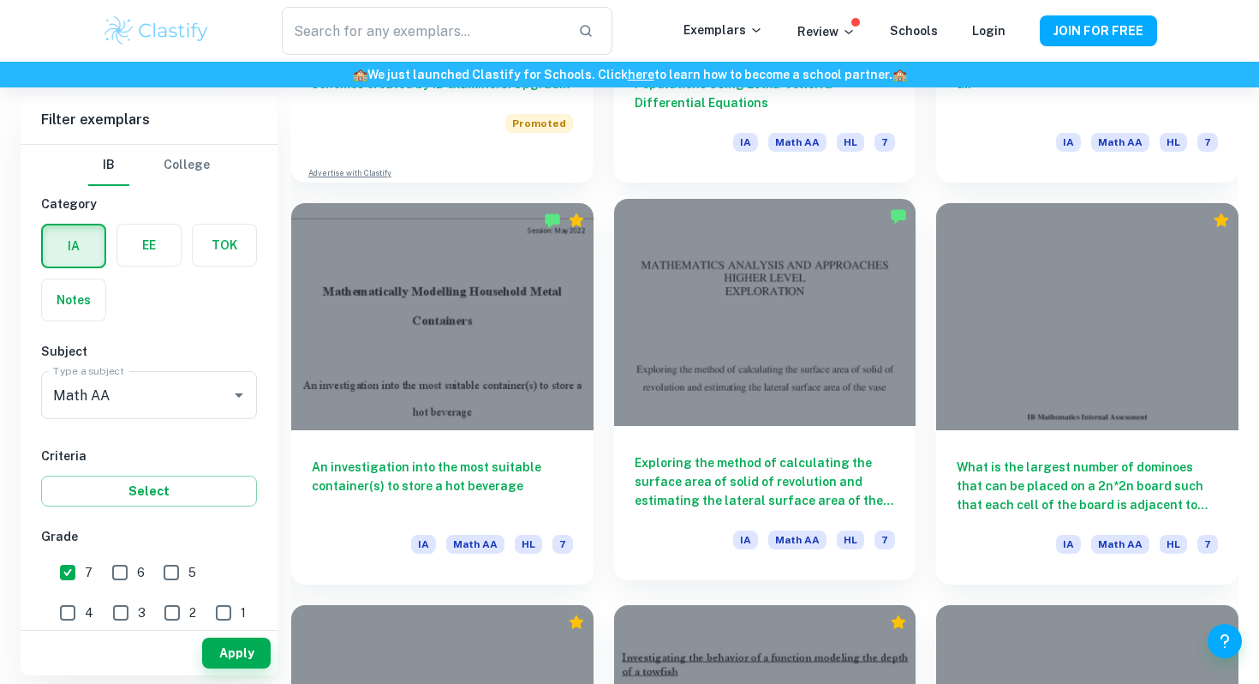
click at [741, 480] on h6 "Exploring the method of calculating the surface area of solid of revolution and…" at bounding box center [765, 481] width 261 height 57
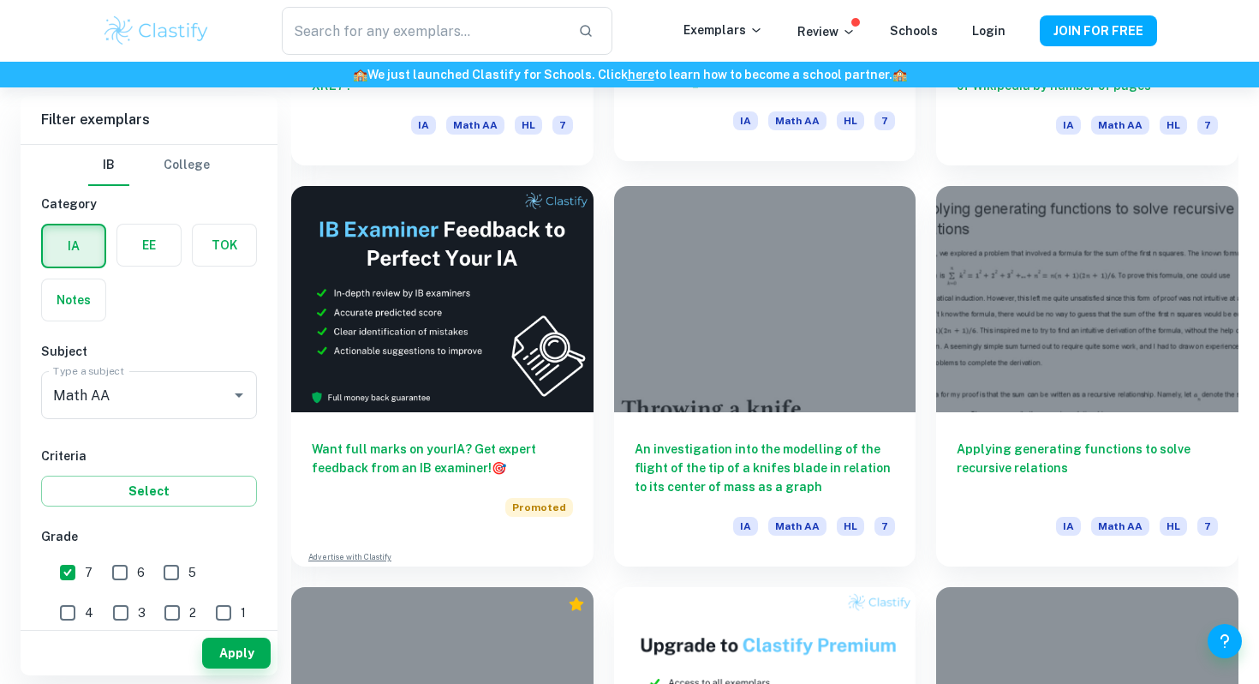
scroll to position [2778, 0]
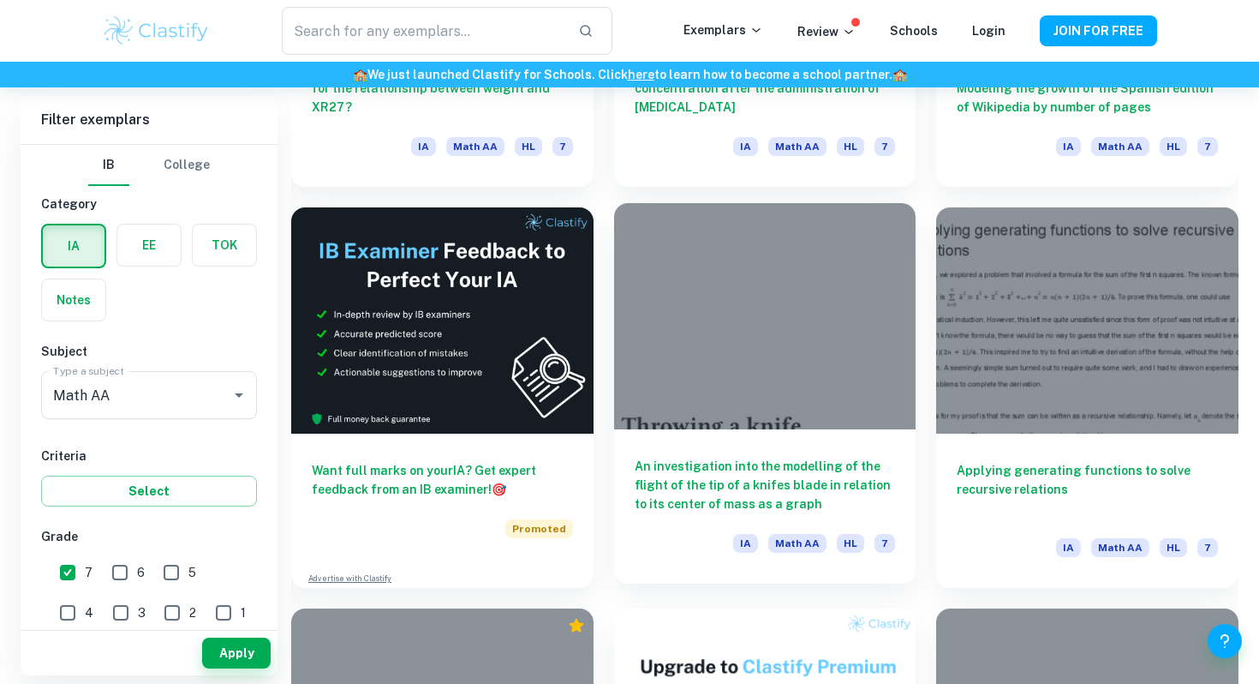
click at [889, 361] on div at bounding box center [765, 316] width 302 height 226
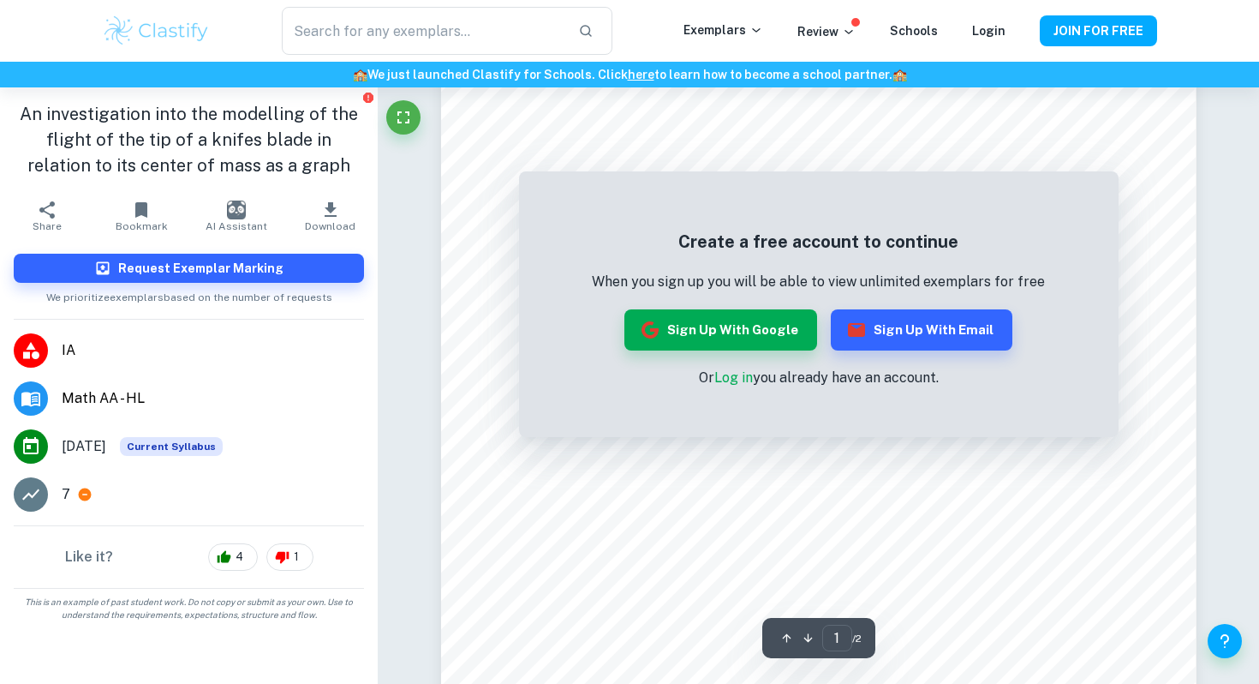
scroll to position [278, 0]
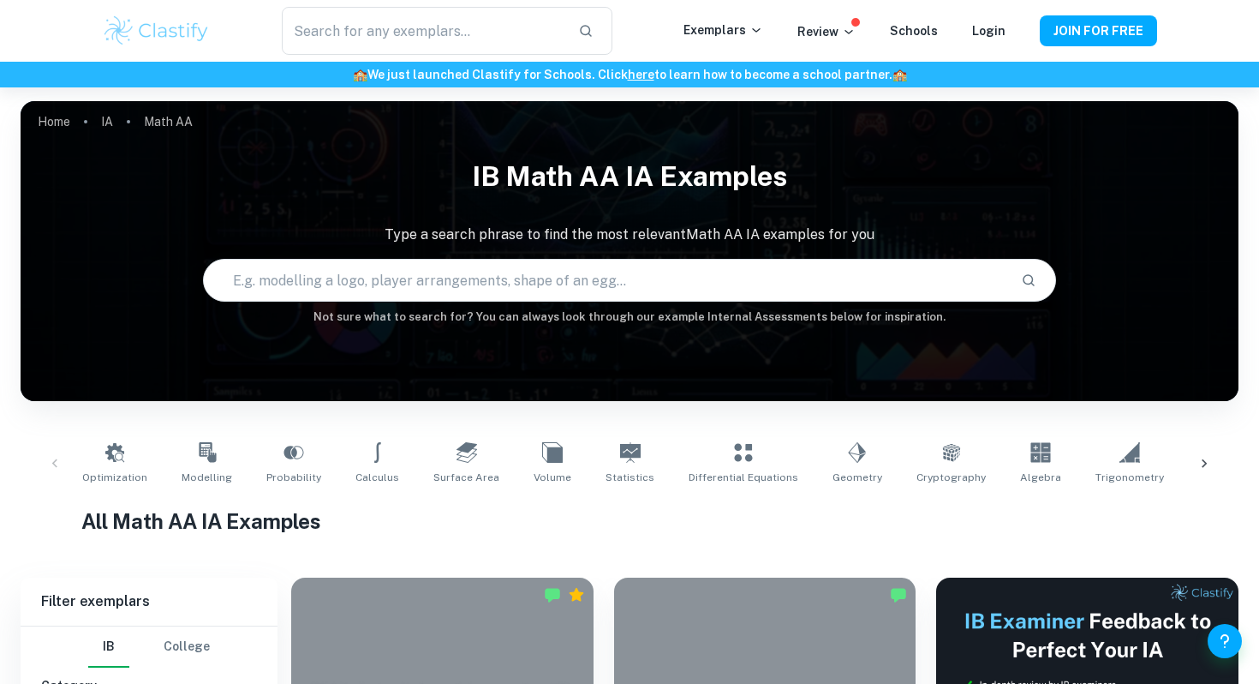
scroll to position [46, 0]
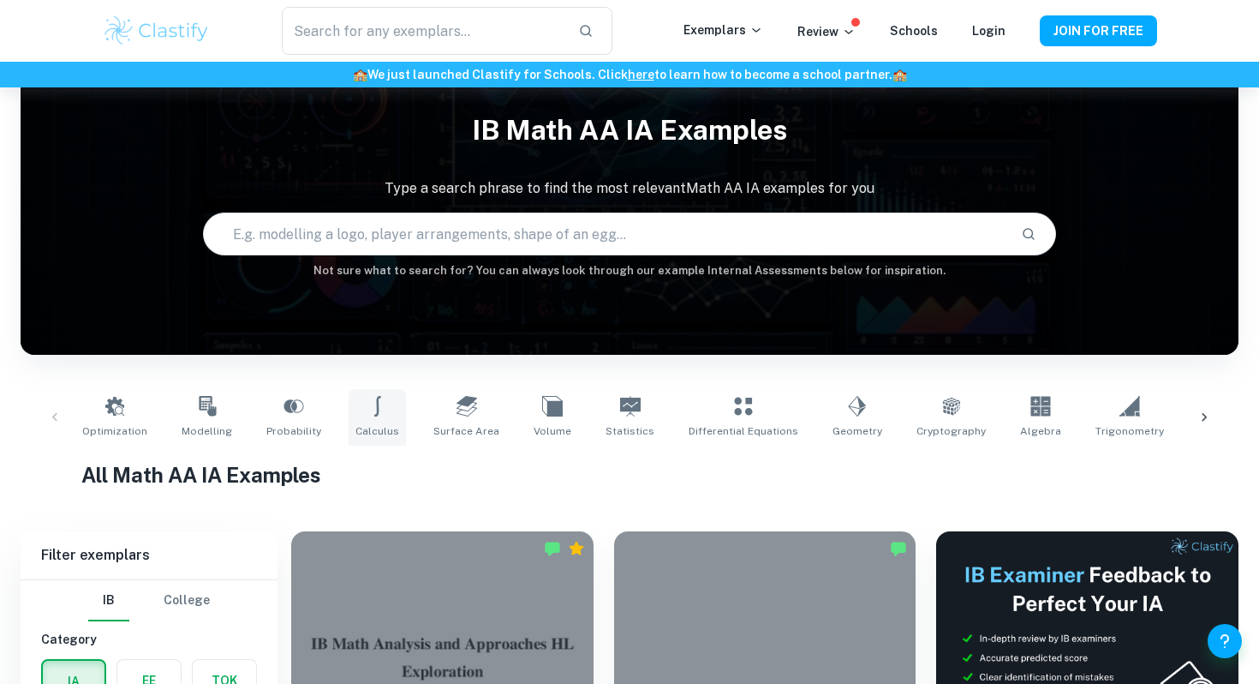
click at [380, 418] on link "Calculus" at bounding box center [377, 417] width 57 height 57
type input "Calculus"
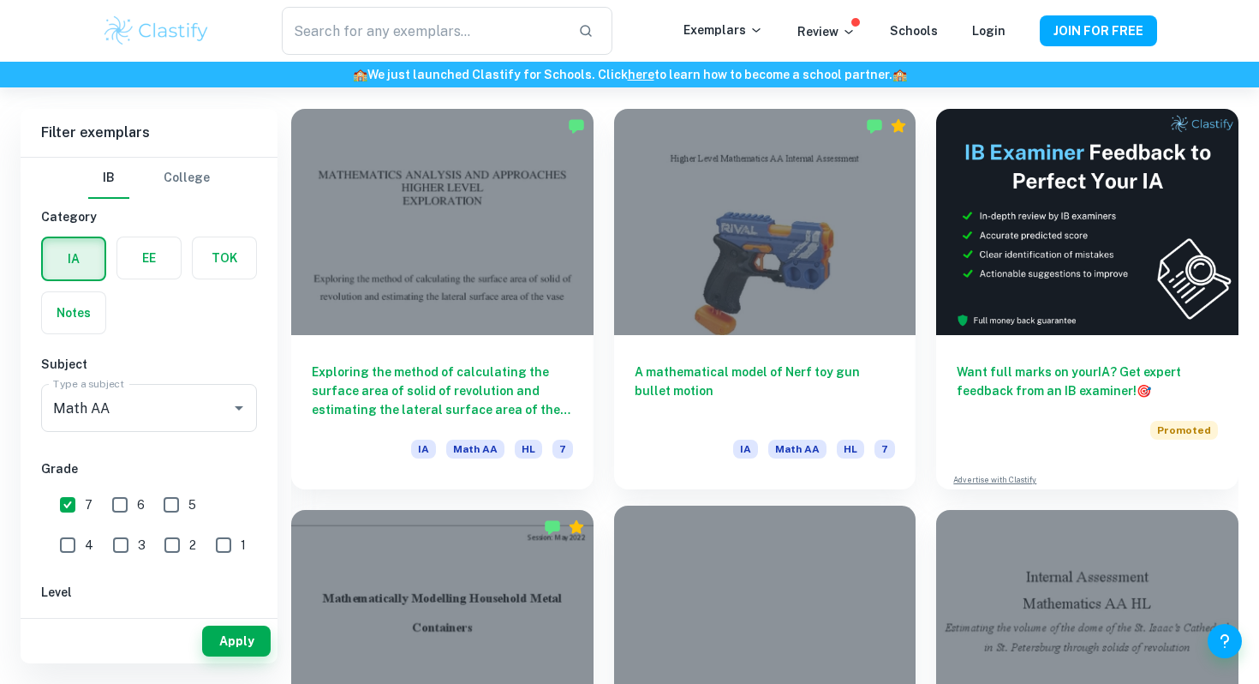
scroll to position [227, 0]
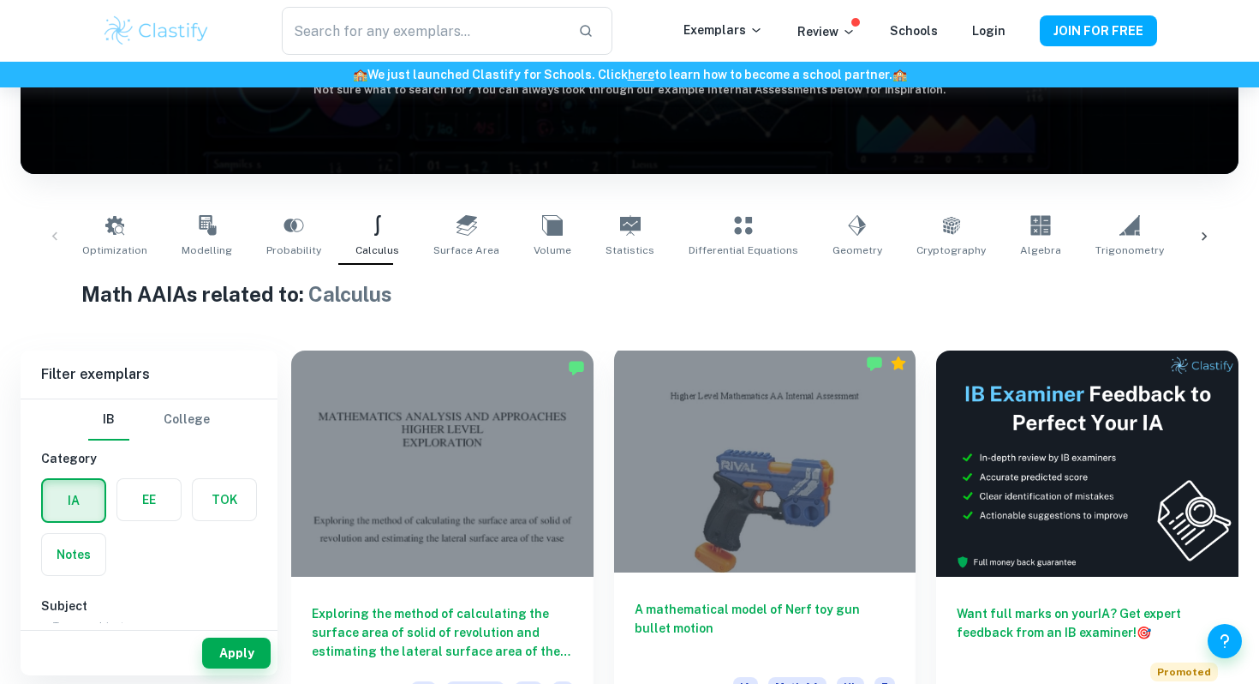
click at [744, 506] on div at bounding box center [765, 459] width 302 height 226
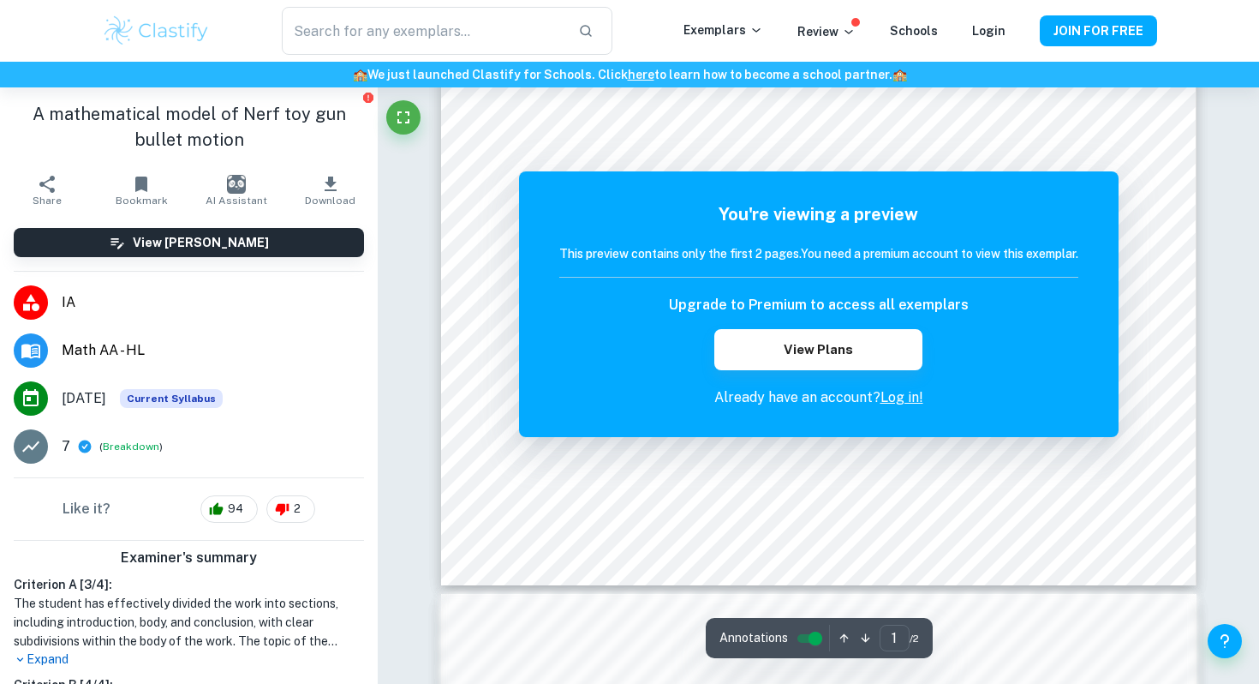
scroll to position [666, 0]
